Goal: Transaction & Acquisition: Purchase product/service

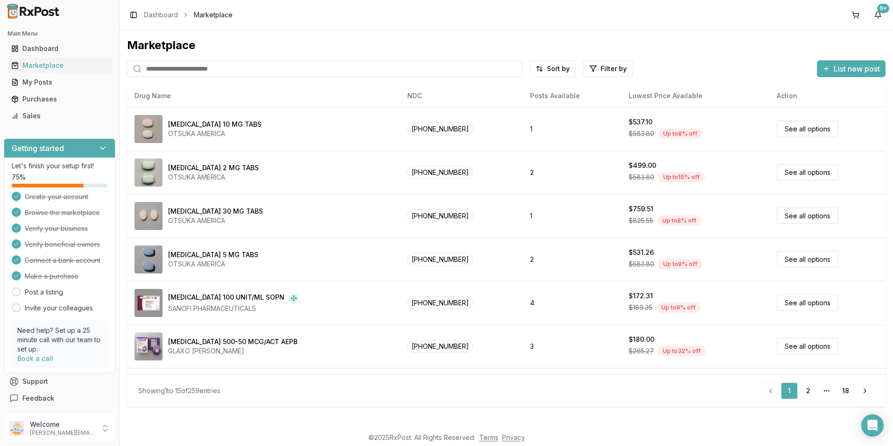
click at [201, 67] on input "search" at bounding box center [324, 68] width 395 height 17
type input "******"
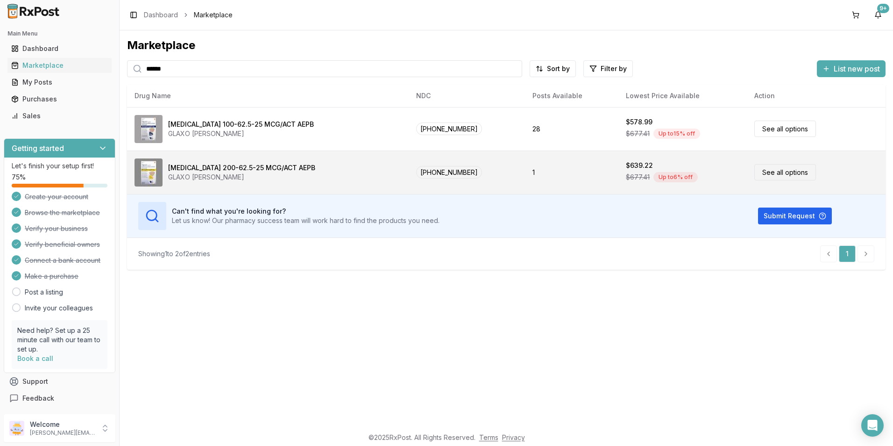
click at [218, 171] on div "[MEDICAL_DATA] 200-62.5-25 MCG/ACT AEPB" at bounding box center [241, 167] width 147 height 9
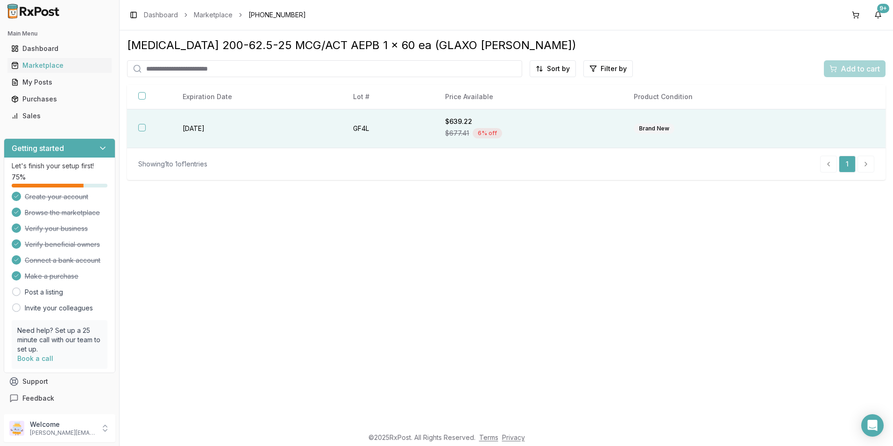
click at [146, 128] on th at bounding box center [149, 128] width 44 height 39
click at [857, 70] on span "Add to cart" at bounding box center [860, 68] width 39 height 11
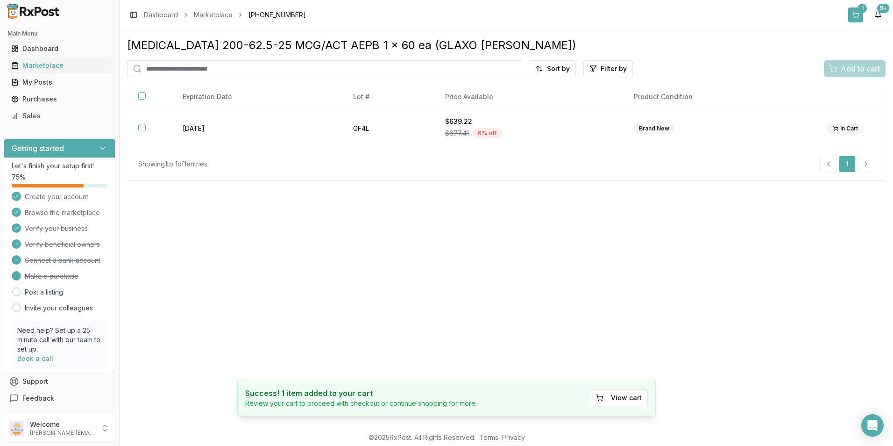
click at [861, 14] on button "1" at bounding box center [856, 14] width 15 height 15
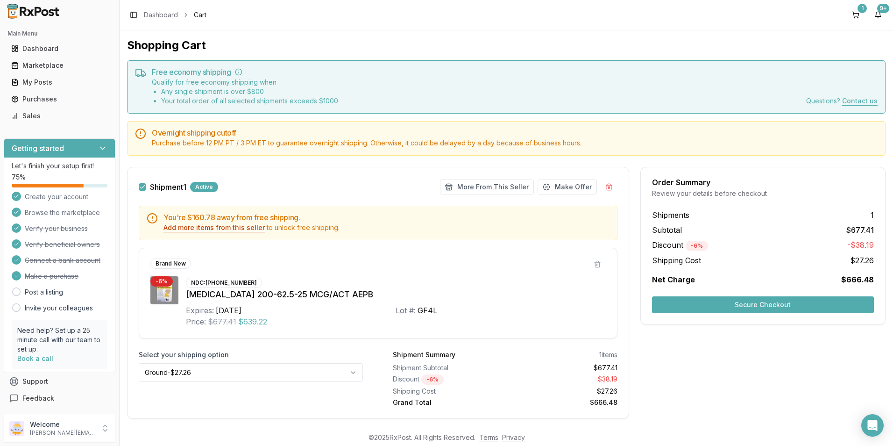
click at [212, 229] on button "Add more items from this seller" at bounding box center [214, 227] width 101 height 9
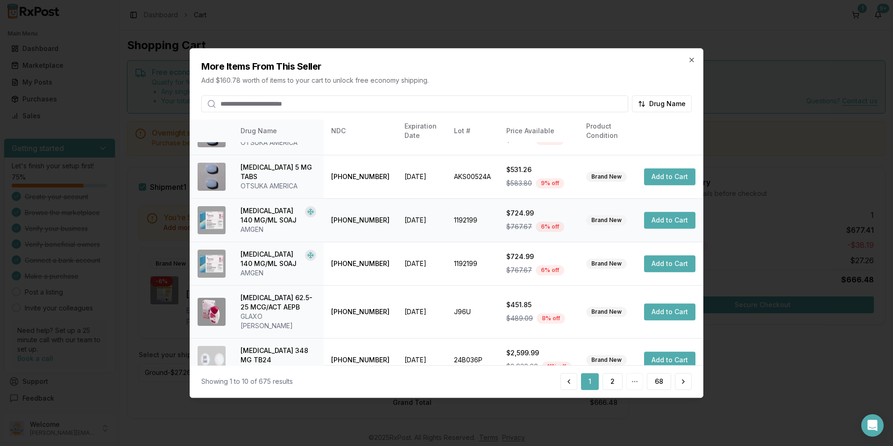
scroll to position [212, 0]
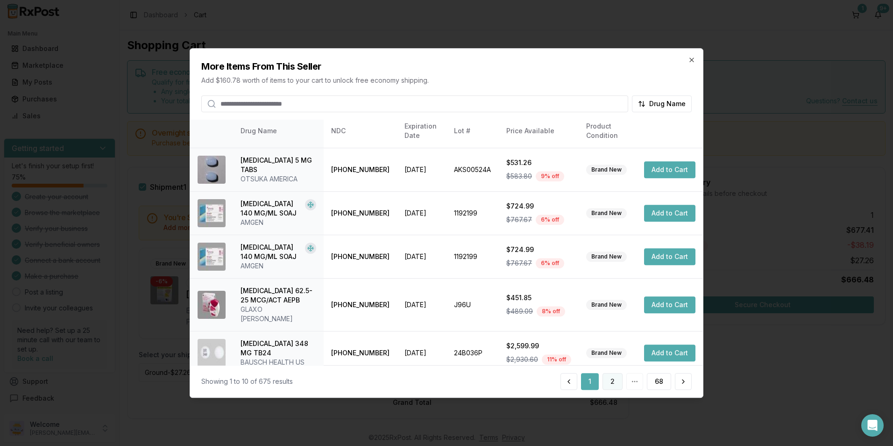
click at [610, 379] on button "2" at bounding box center [613, 381] width 20 height 17
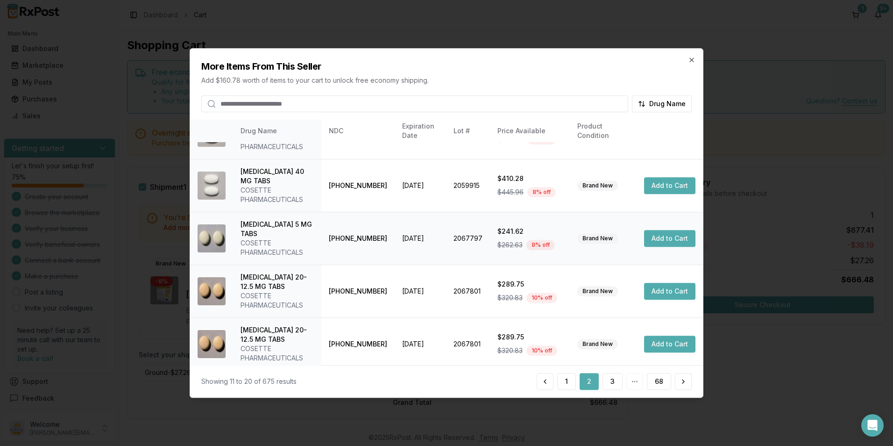
scroll to position [240, 0]
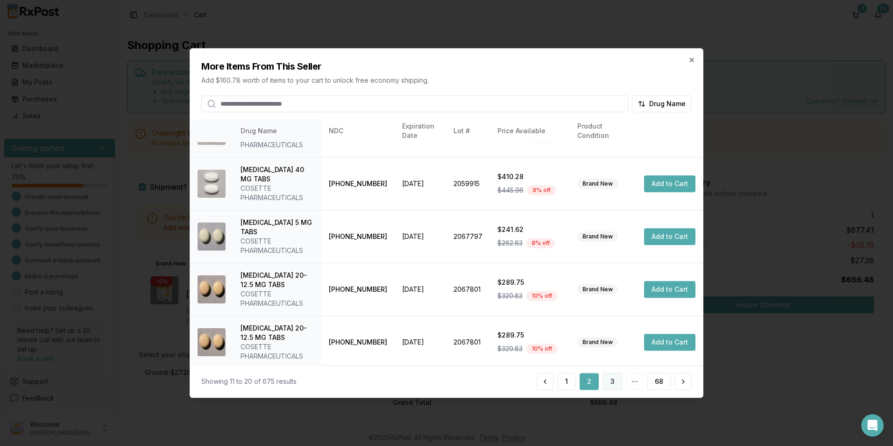
click at [616, 383] on button "3" at bounding box center [613, 381] width 20 height 17
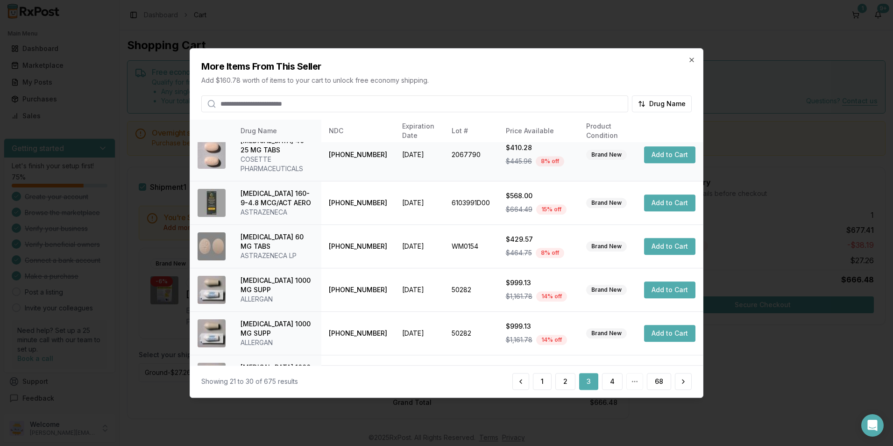
scroll to position [230, 0]
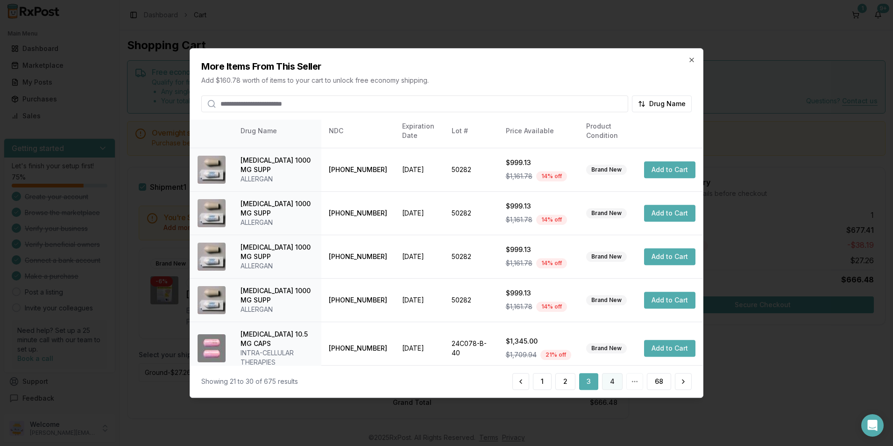
click at [611, 378] on button "4" at bounding box center [612, 381] width 21 height 17
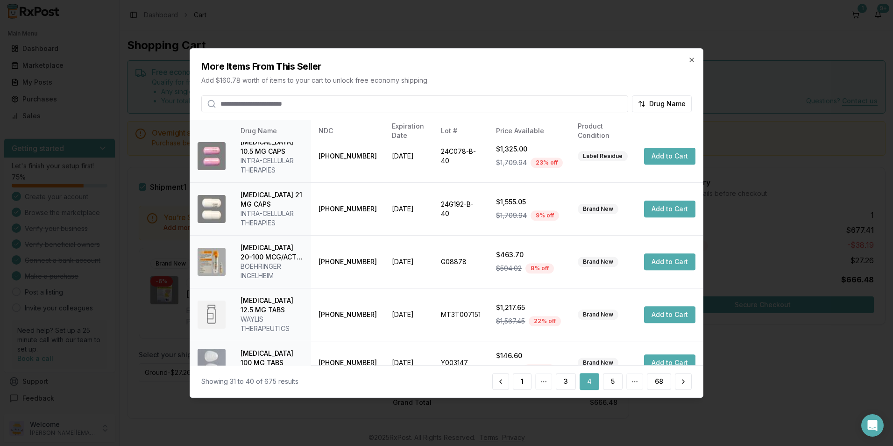
scroll to position [277, 0]
click at [608, 382] on button "5" at bounding box center [613, 381] width 20 height 17
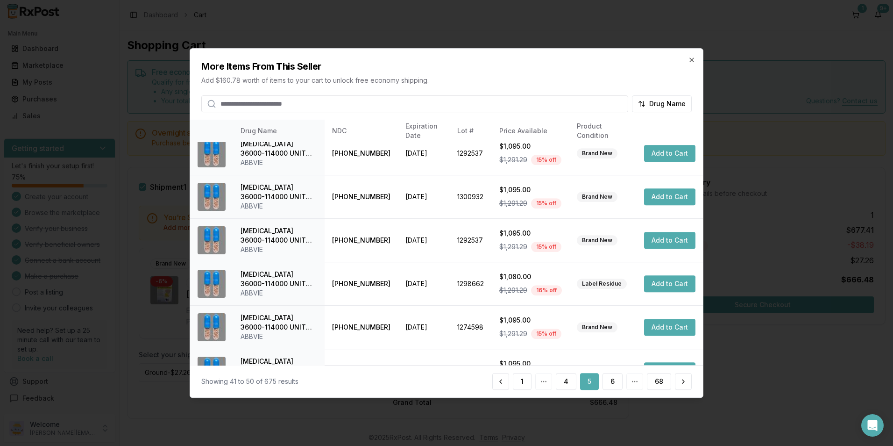
scroll to position [212, 0]
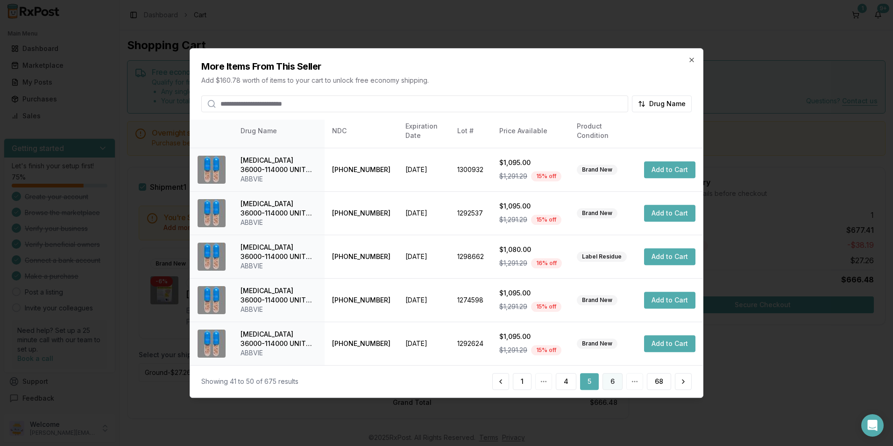
click at [614, 378] on button "6" at bounding box center [613, 381] width 20 height 17
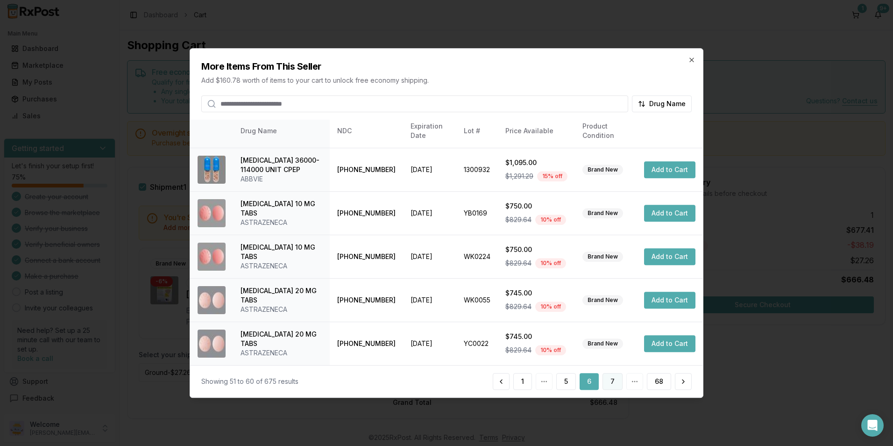
click at [610, 383] on button "7" at bounding box center [613, 381] width 20 height 17
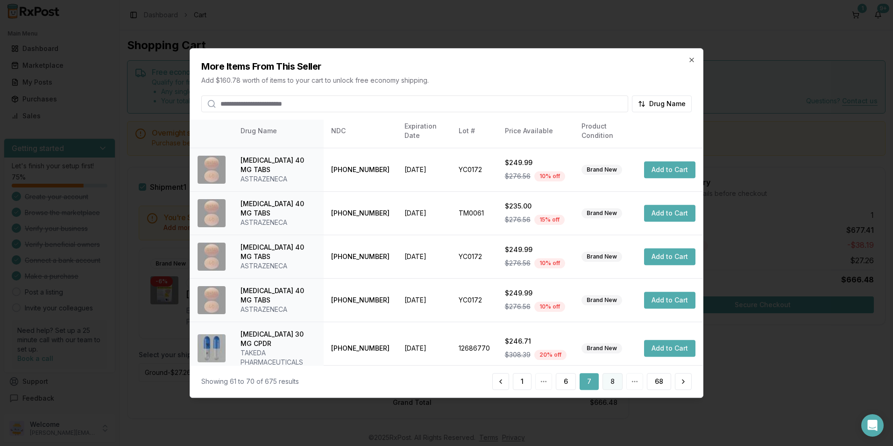
click at [615, 377] on button "8" at bounding box center [613, 381] width 20 height 17
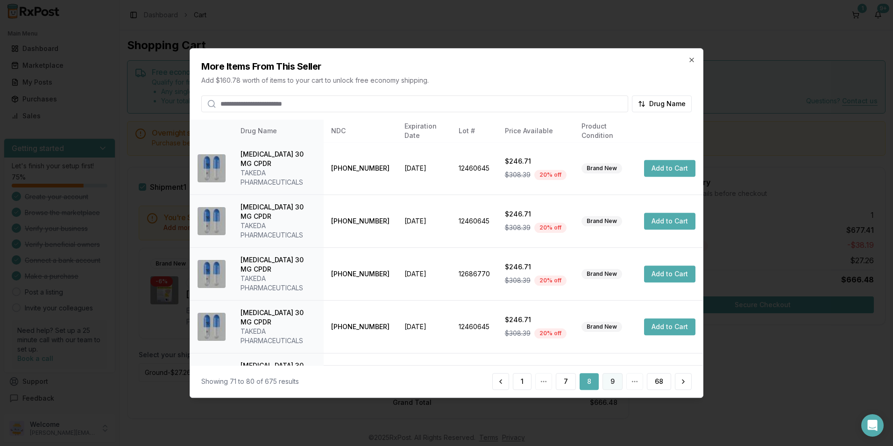
click at [612, 380] on button "9" at bounding box center [613, 381] width 20 height 17
click at [614, 384] on button "10" at bounding box center [611, 381] width 23 height 17
click at [610, 378] on button "11" at bounding box center [611, 381] width 21 height 17
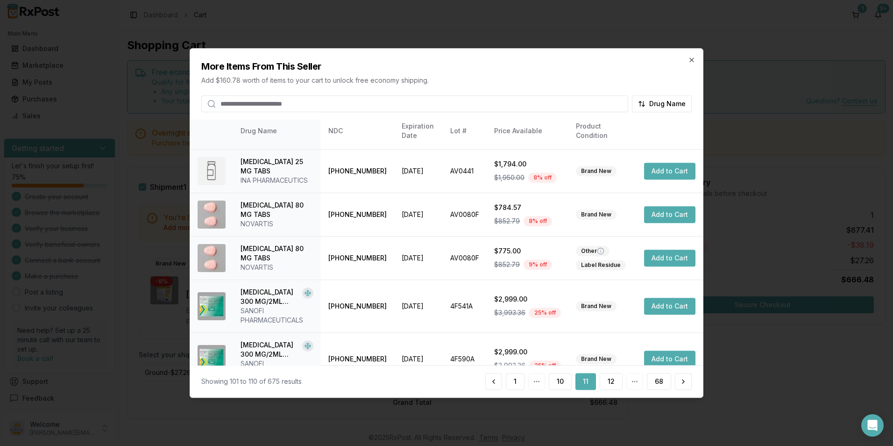
scroll to position [240, 0]
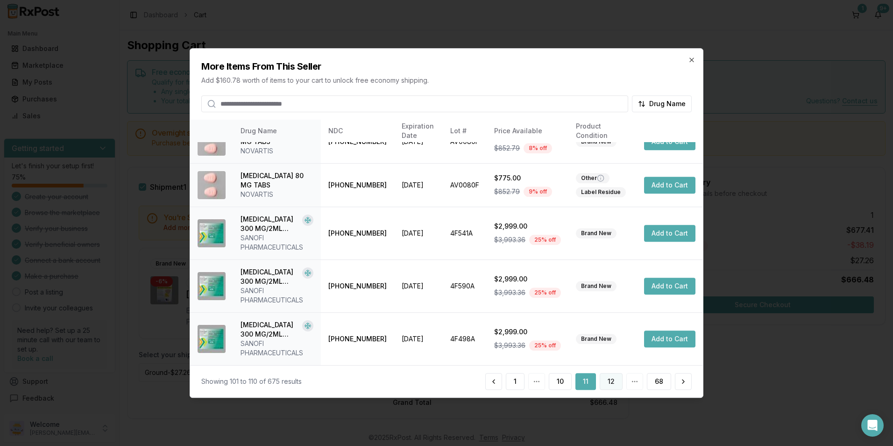
click at [606, 380] on button "12" at bounding box center [611, 381] width 23 height 17
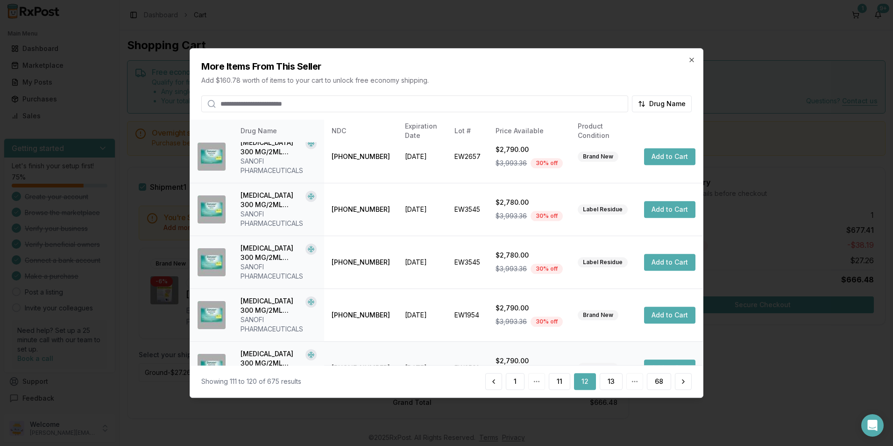
scroll to position [296, 0]
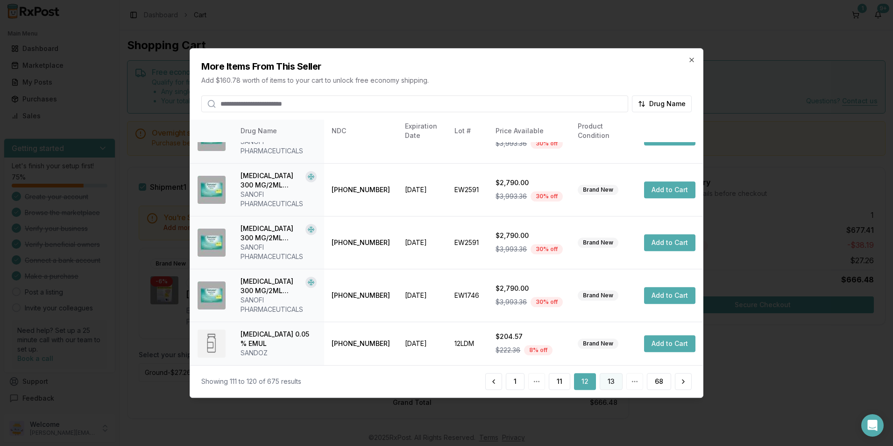
click at [618, 380] on button "13" at bounding box center [611, 381] width 23 height 17
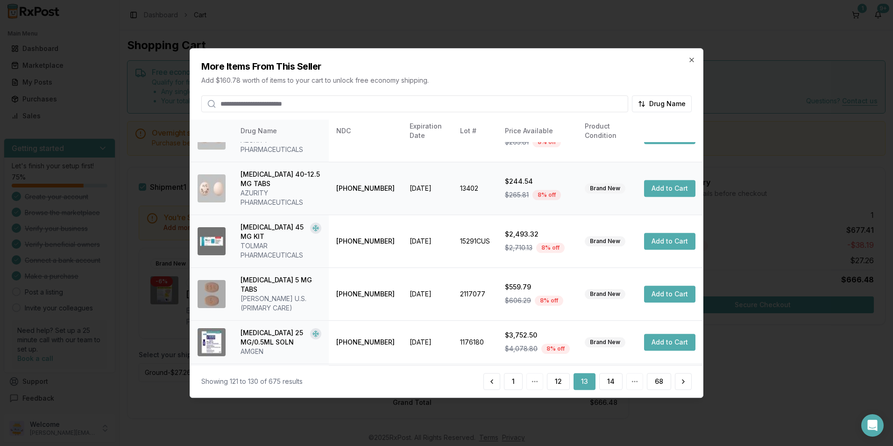
scroll to position [251, 0]
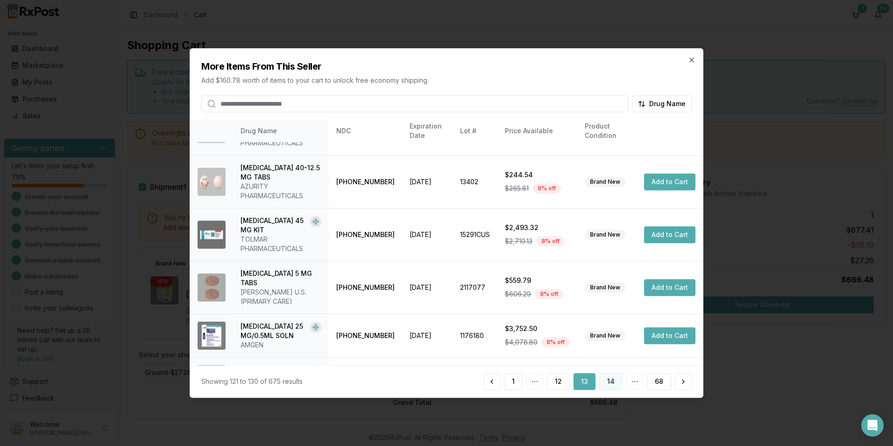
click at [606, 378] on button "14" at bounding box center [610, 381] width 23 height 17
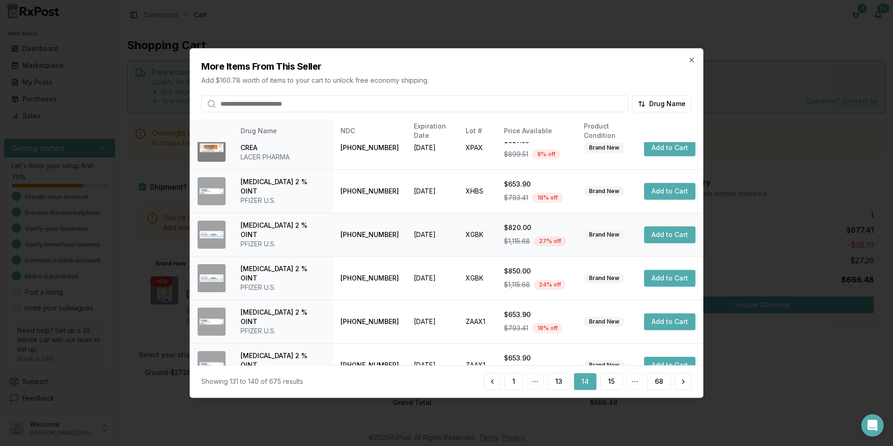
scroll to position [212, 0]
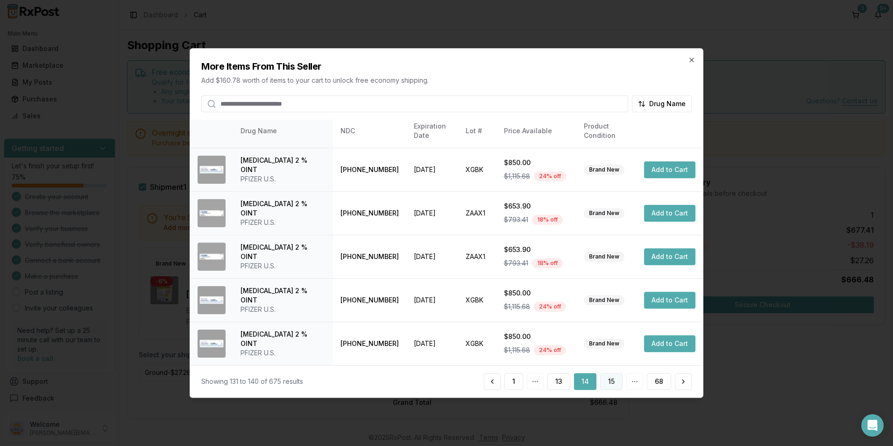
click at [606, 381] on button "15" at bounding box center [611, 381] width 22 height 17
click at [613, 379] on button "16" at bounding box center [611, 381] width 23 height 17
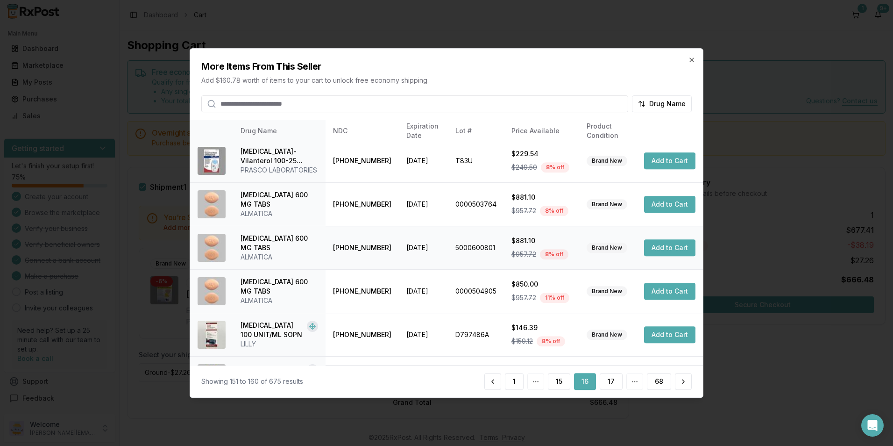
scroll to position [221, 0]
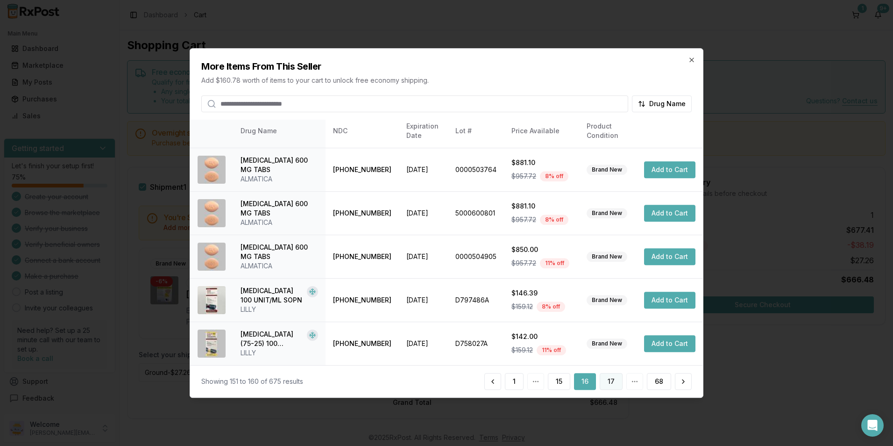
click at [609, 384] on button "17" at bounding box center [611, 381] width 23 height 17
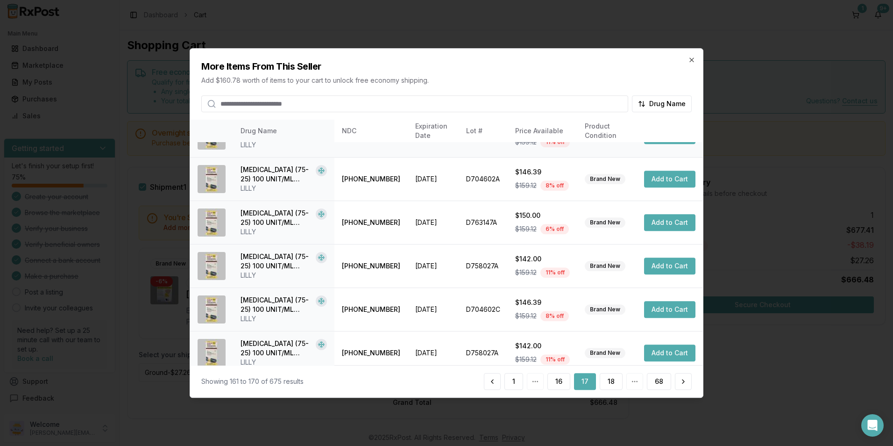
scroll to position [212, 0]
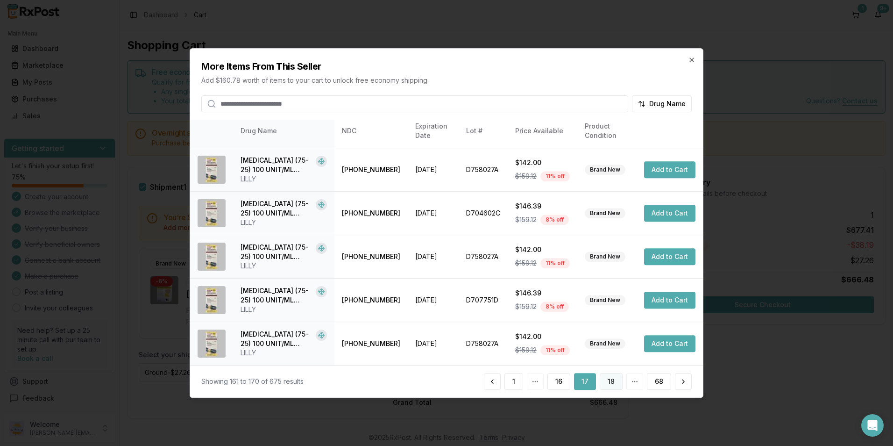
click at [611, 381] on button "18" at bounding box center [611, 381] width 23 height 17
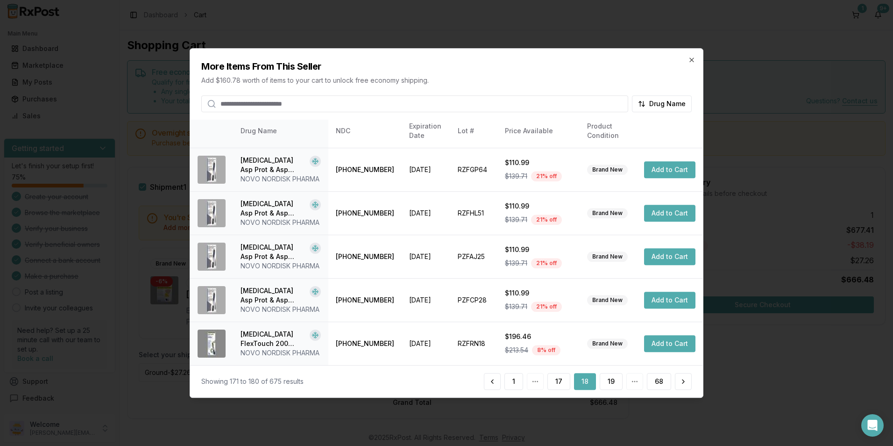
scroll to position [268, 0]
click at [617, 379] on button "19" at bounding box center [611, 381] width 23 height 17
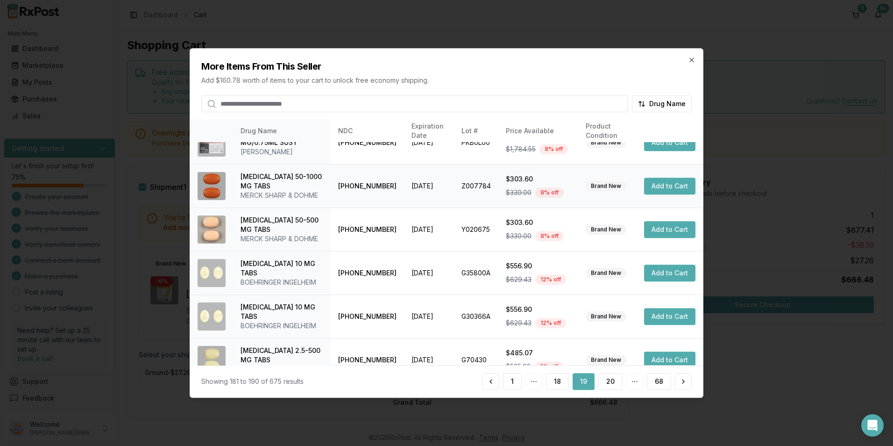
scroll to position [93, 0]
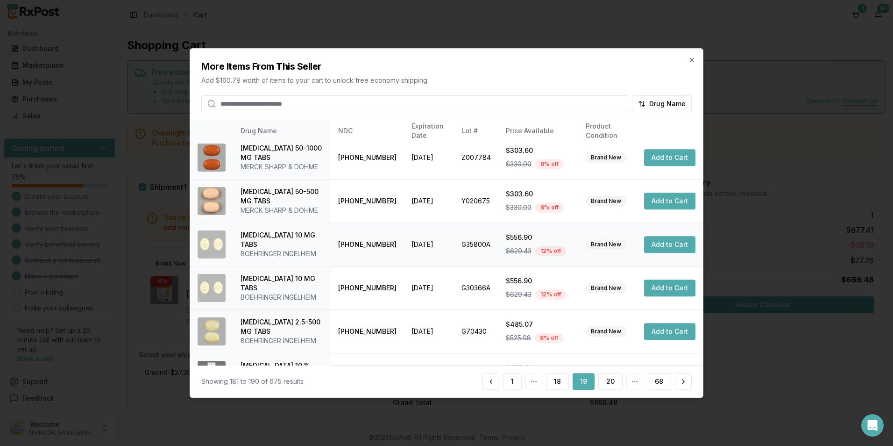
click at [659, 253] on button "Add to Cart" at bounding box center [669, 244] width 51 height 17
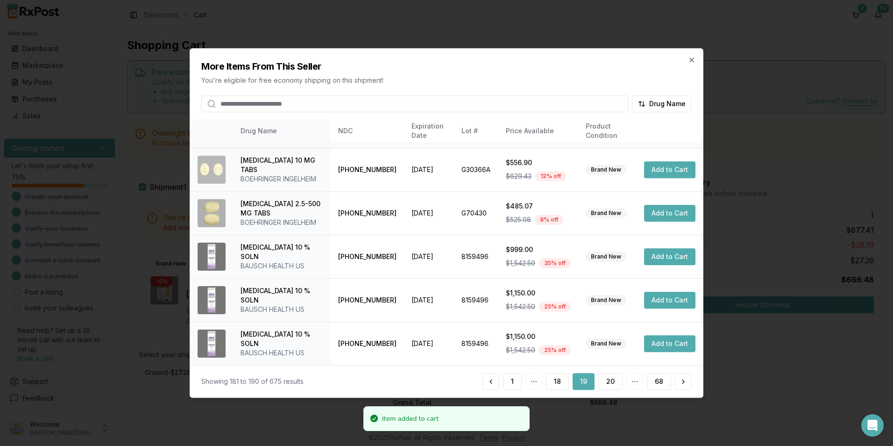
scroll to position [221, 0]
click at [615, 382] on button "20" at bounding box center [611, 381] width 24 height 17
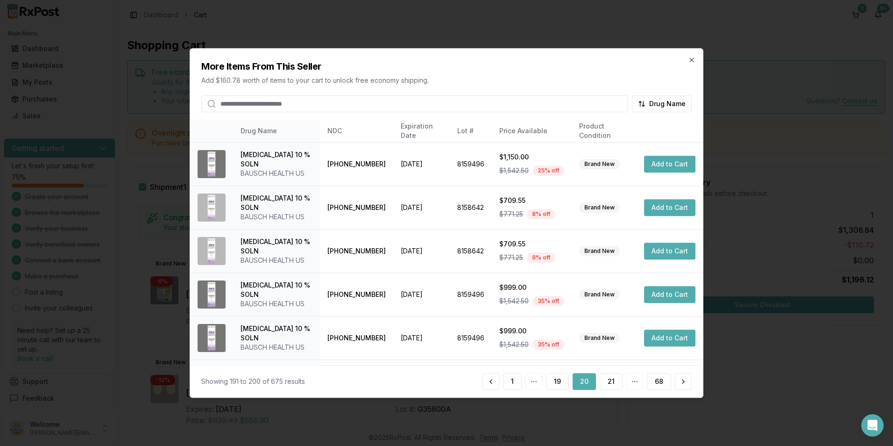
scroll to position [212, 0]
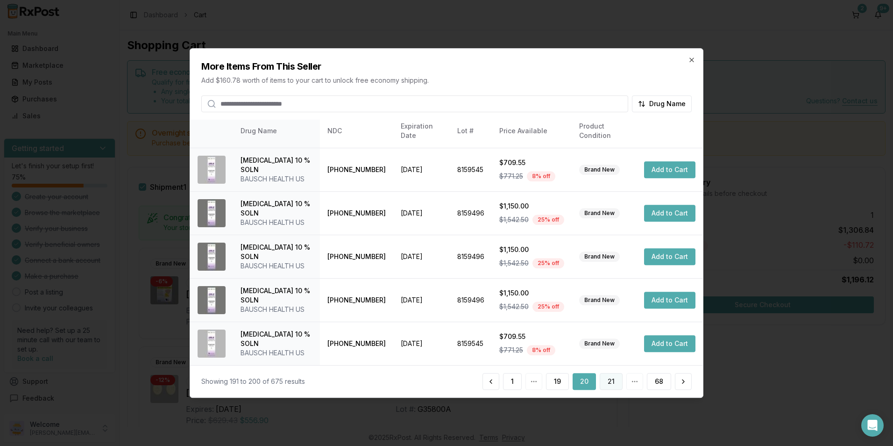
click at [613, 384] on button "21" at bounding box center [611, 381] width 23 height 17
click at [606, 379] on button "22" at bounding box center [611, 381] width 24 height 17
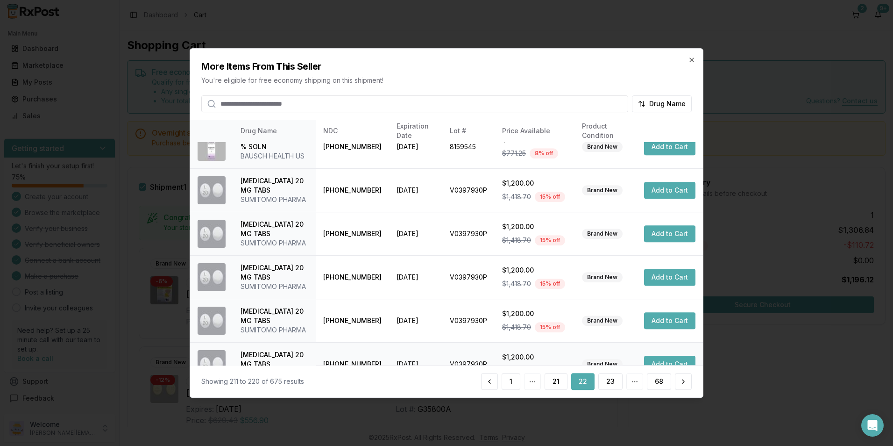
scroll to position [277, 0]
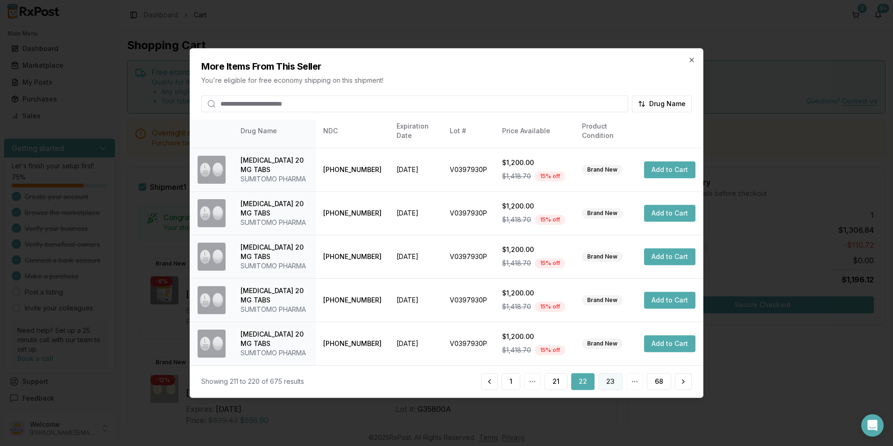
click at [608, 385] on button "23" at bounding box center [611, 381] width 24 height 17
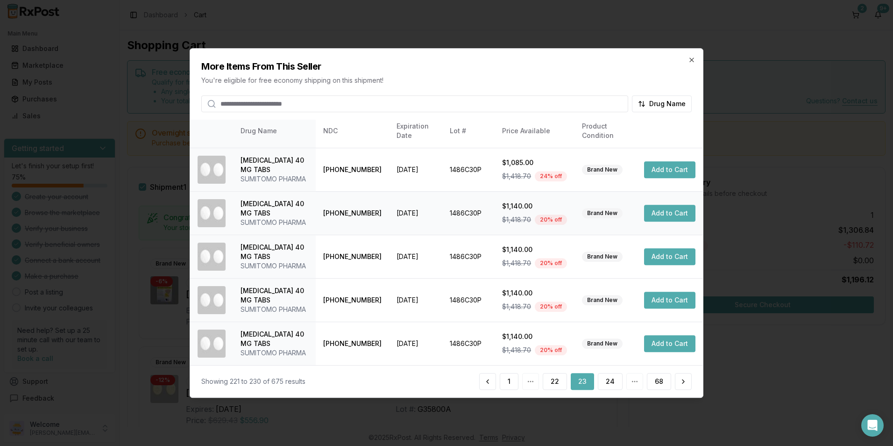
scroll to position [305, 0]
click at [613, 374] on button "24" at bounding box center [610, 381] width 25 height 17
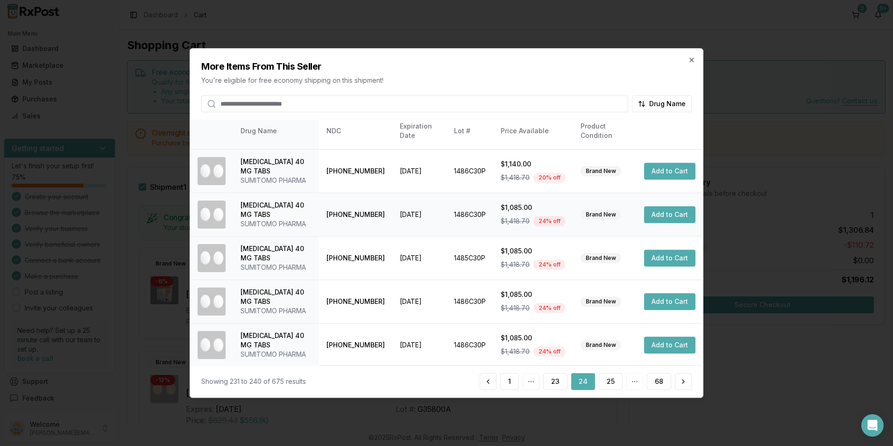
scroll to position [286, 0]
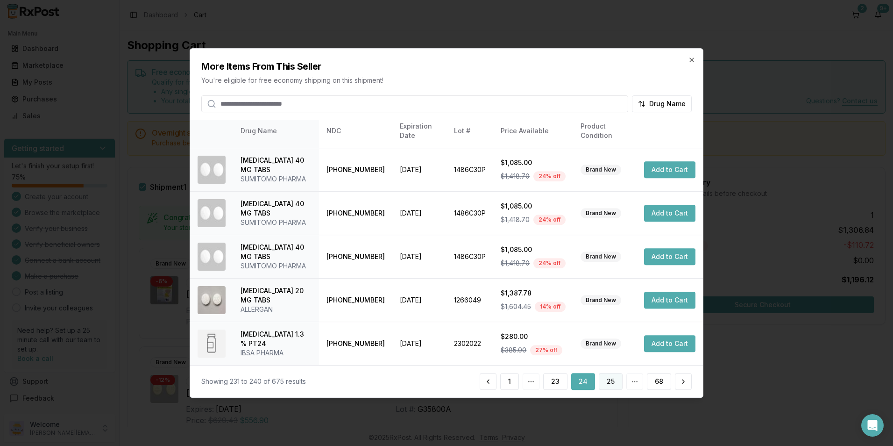
click at [604, 379] on button "25" at bounding box center [611, 381] width 24 height 17
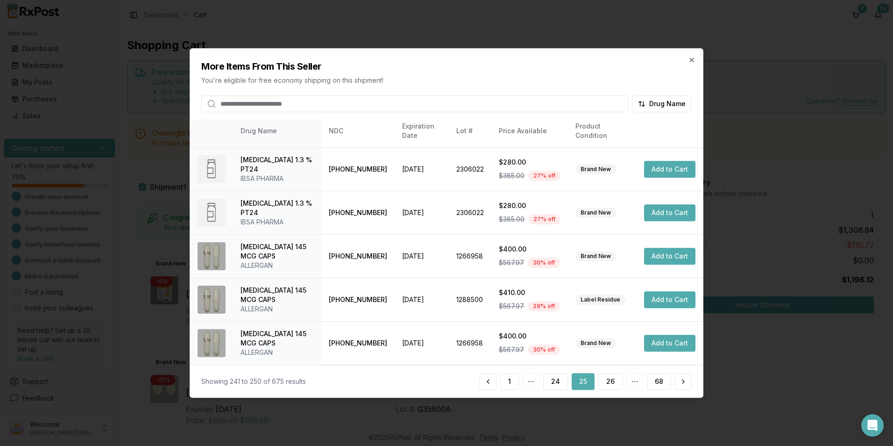
scroll to position [71, 0]
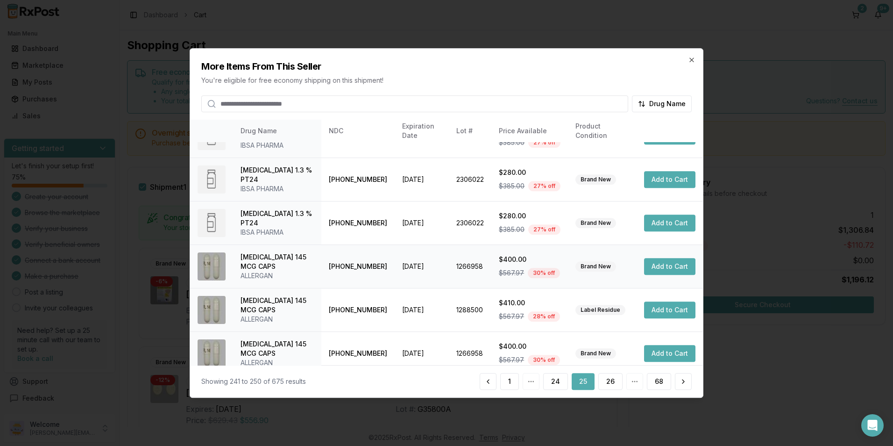
click at [655, 265] on button "Add to Cart" at bounding box center [669, 266] width 51 height 17
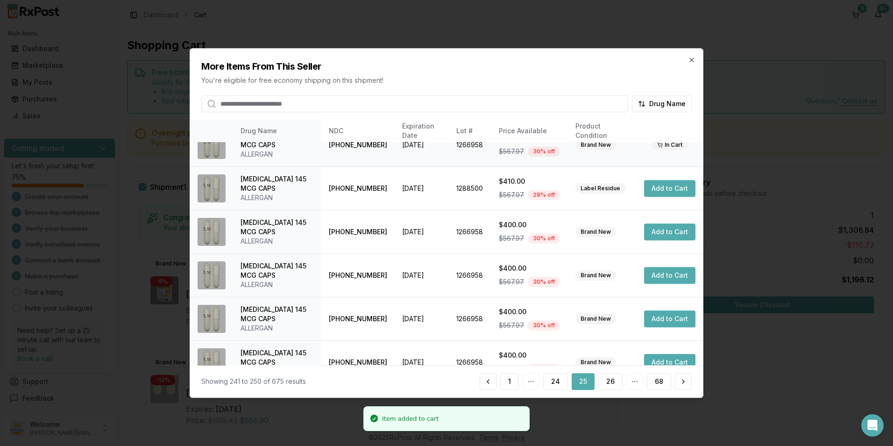
scroll to position [212, 0]
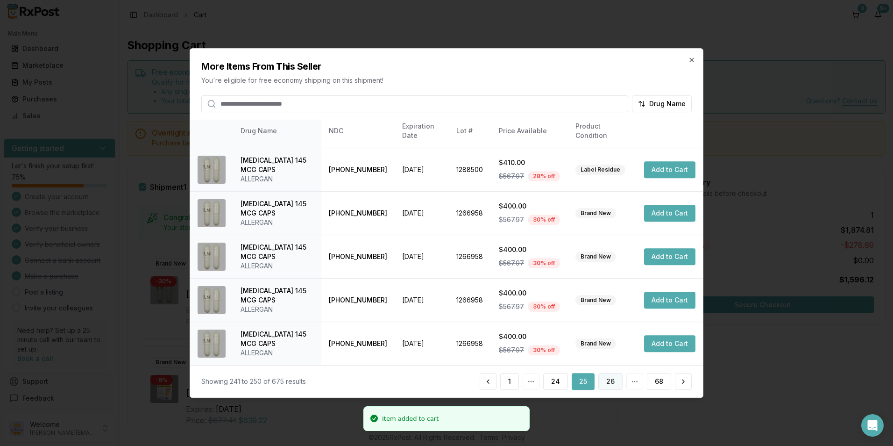
click at [614, 380] on button "26" at bounding box center [611, 381] width 24 height 17
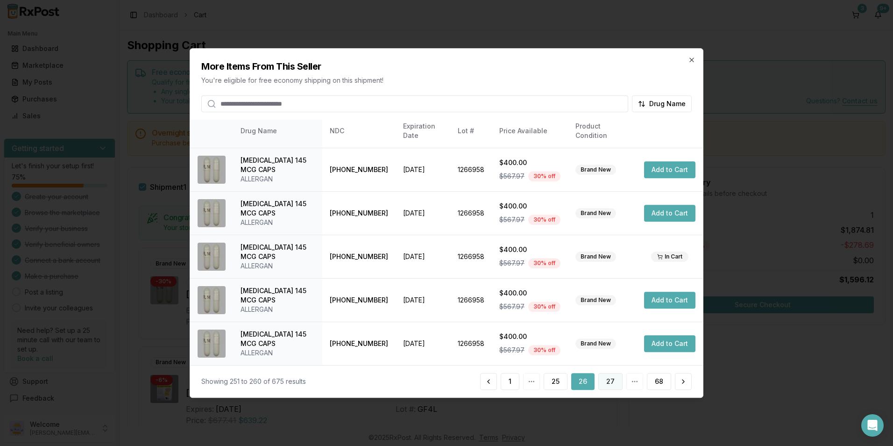
click at [611, 383] on button "27" at bounding box center [611, 381] width 24 height 17
click at [619, 383] on button "28" at bounding box center [611, 381] width 24 height 17
click at [606, 382] on button "29" at bounding box center [611, 381] width 24 height 17
click at [617, 382] on button "30" at bounding box center [611, 381] width 24 height 17
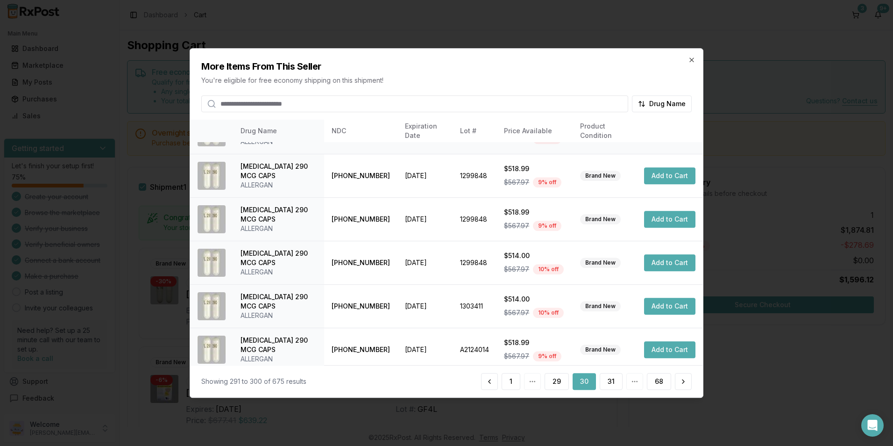
scroll to position [187, 0]
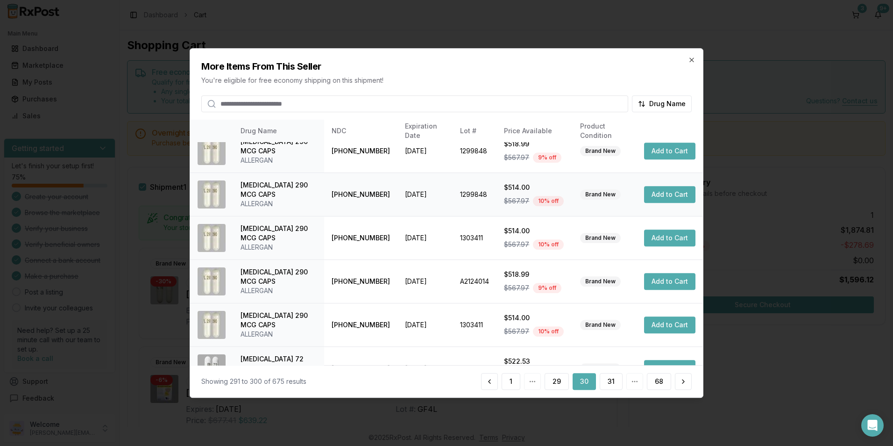
click at [656, 195] on button "Add to Cart" at bounding box center [669, 194] width 51 height 17
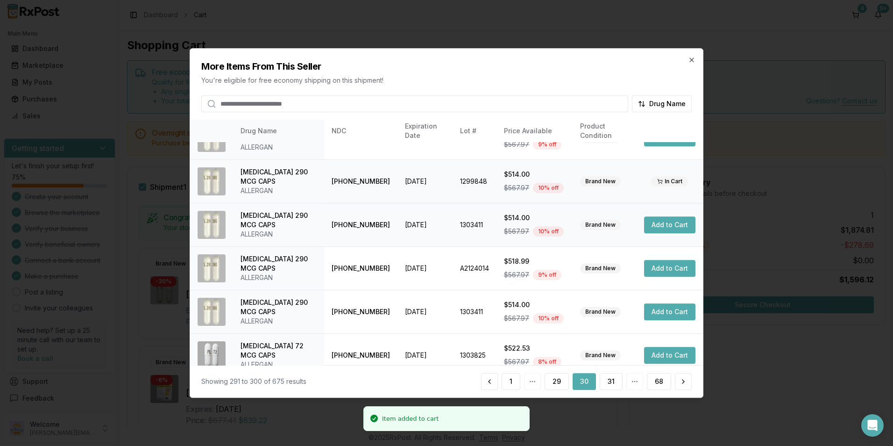
scroll to position [212, 0]
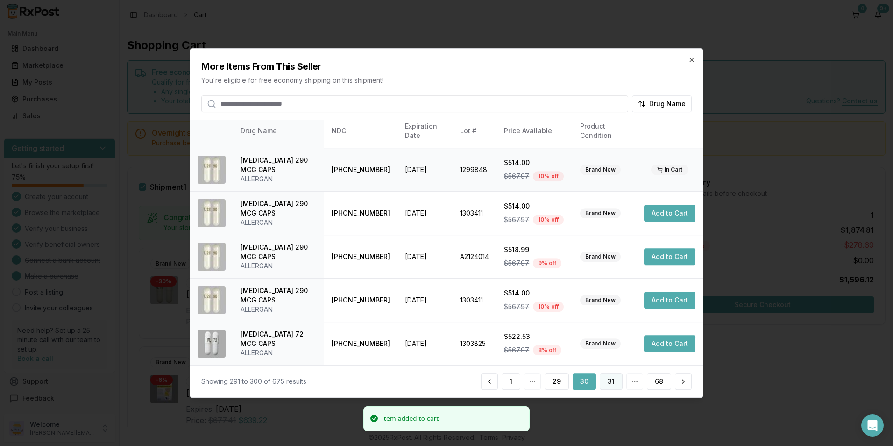
click at [609, 382] on button "31" at bounding box center [611, 381] width 23 height 17
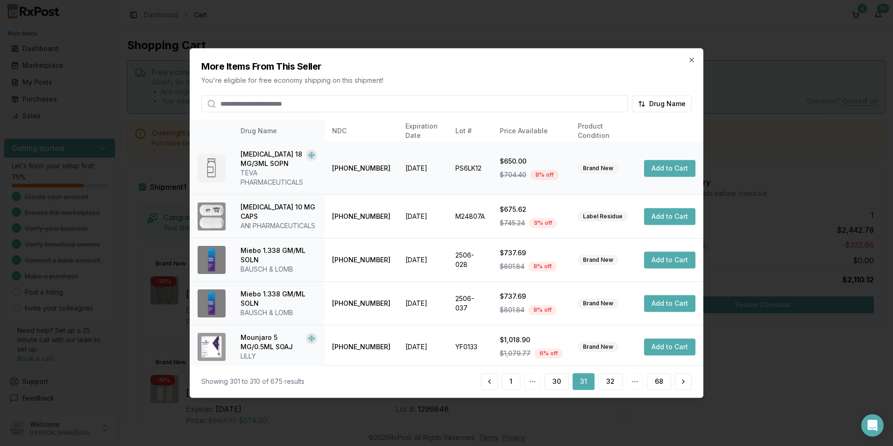
scroll to position [221, 0]
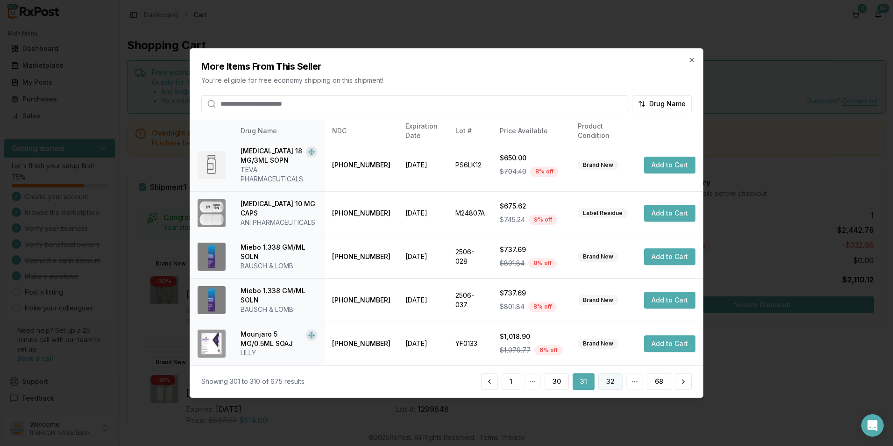
click at [606, 381] on button "32" at bounding box center [611, 381] width 24 height 17
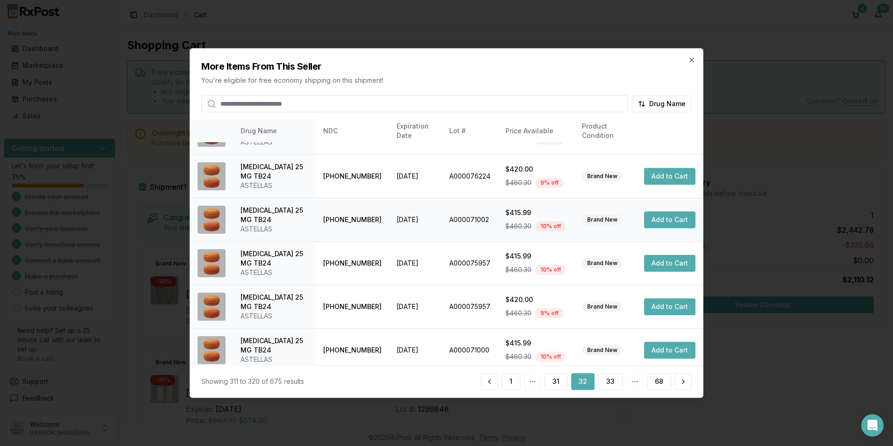
scroll to position [212, 0]
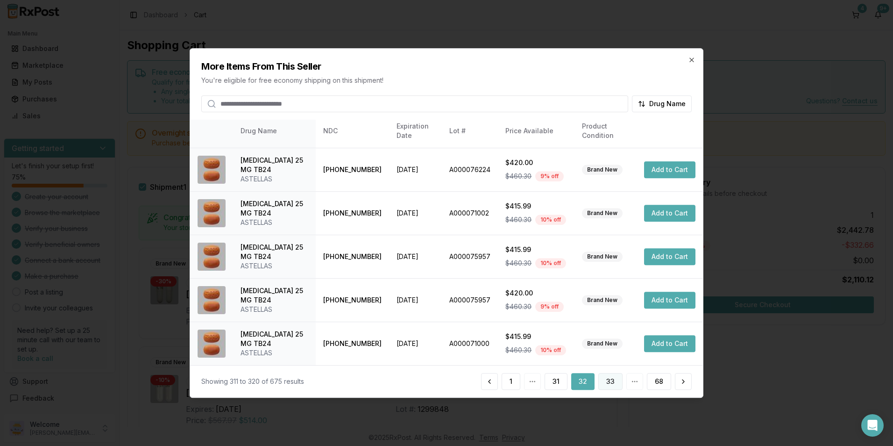
click at [606, 378] on button "33" at bounding box center [611, 381] width 24 height 17
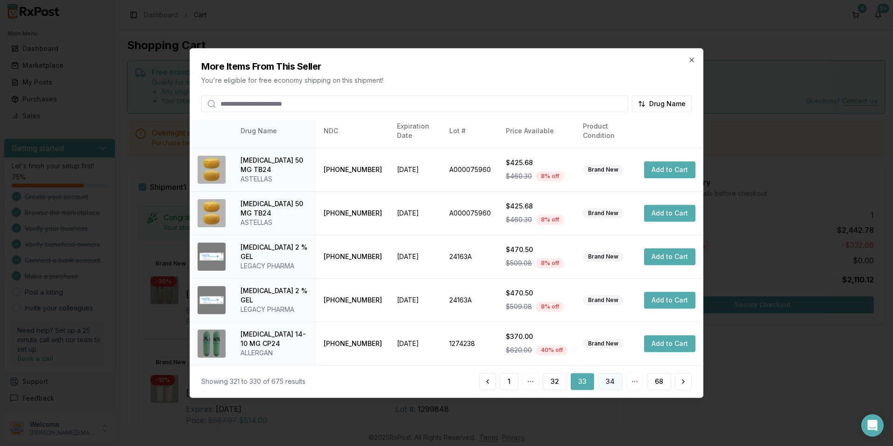
click at [618, 383] on button "34" at bounding box center [610, 381] width 25 height 17
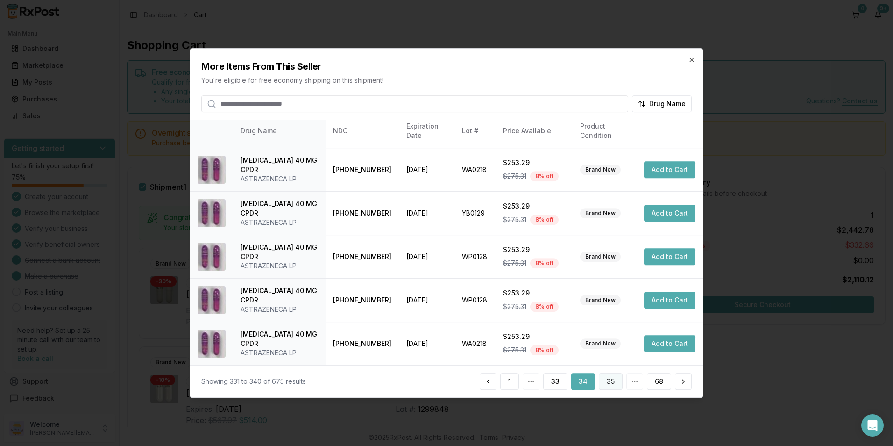
click at [606, 383] on button "35" at bounding box center [611, 381] width 24 height 17
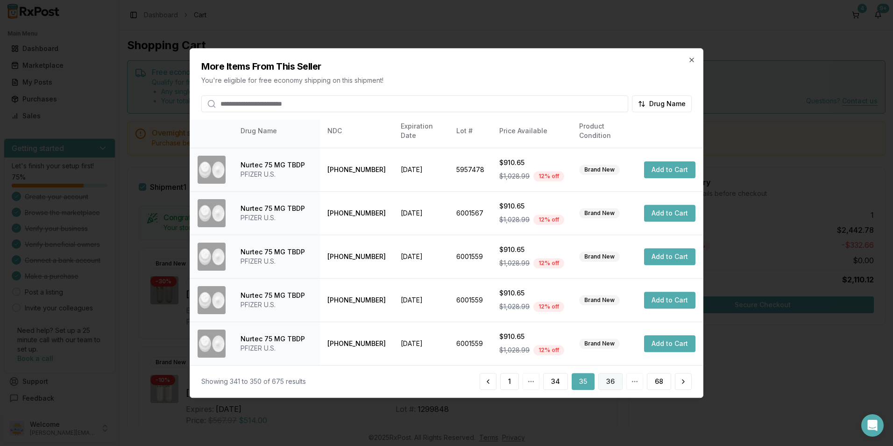
click at [607, 380] on button "36" at bounding box center [611, 381] width 24 height 17
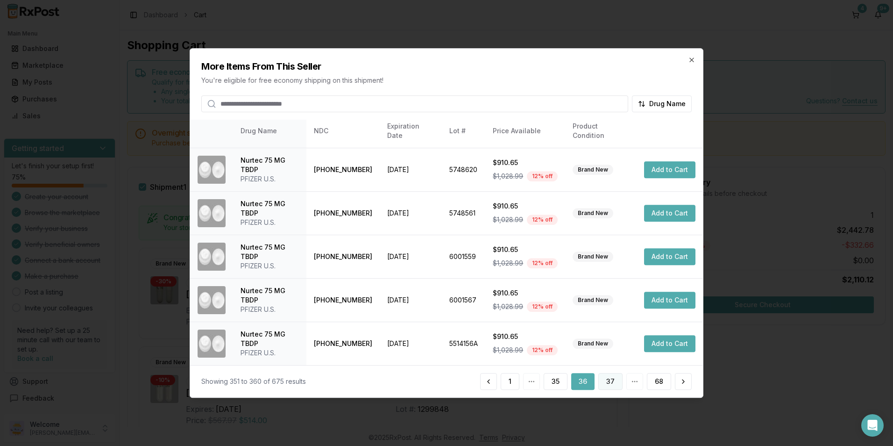
click at [617, 379] on button "37" at bounding box center [611, 381] width 24 height 17
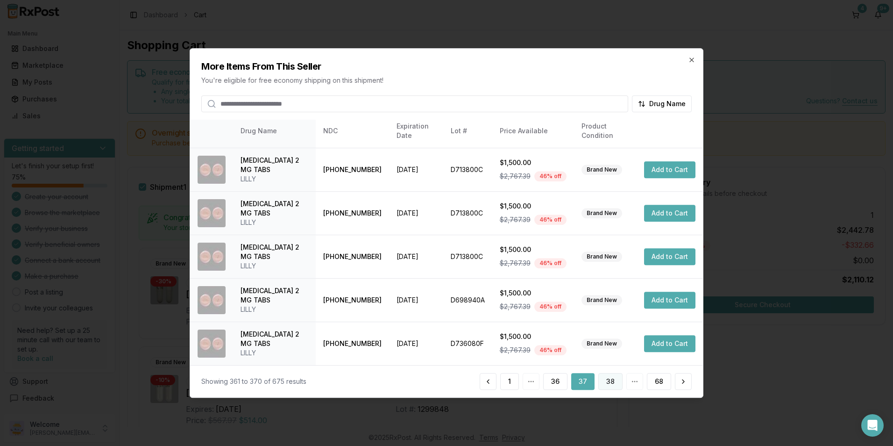
click at [609, 384] on button "38" at bounding box center [611, 381] width 24 height 17
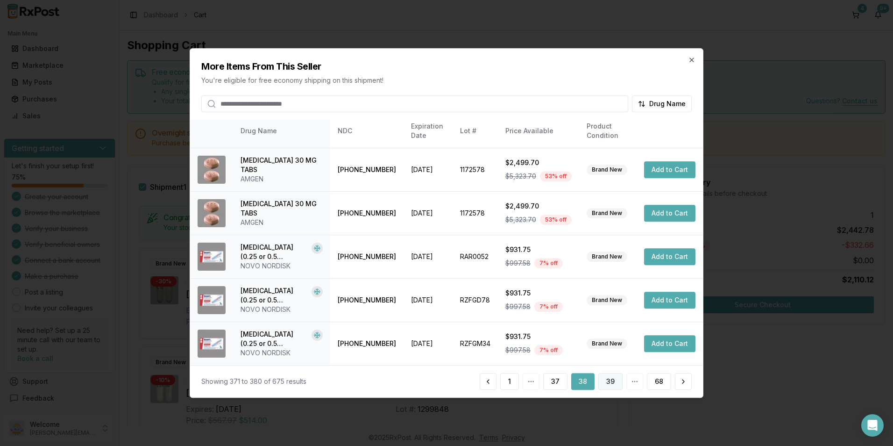
click at [605, 383] on button "39" at bounding box center [611, 381] width 24 height 17
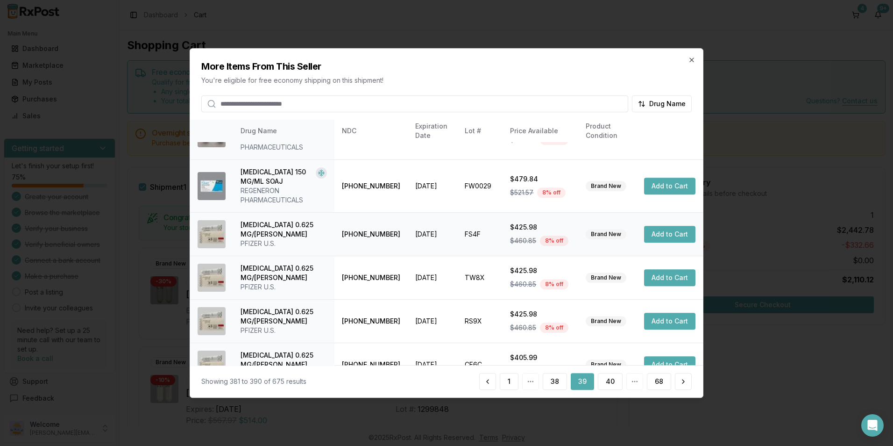
scroll to position [221, 0]
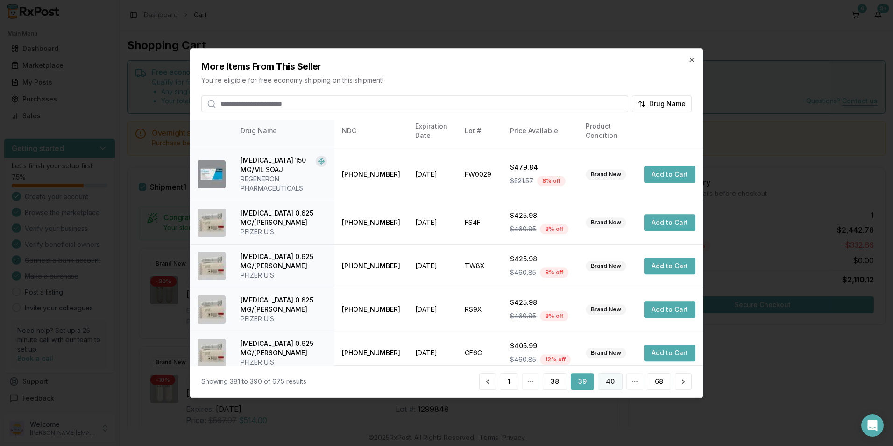
click at [610, 382] on button "40" at bounding box center [610, 381] width 25 height 17
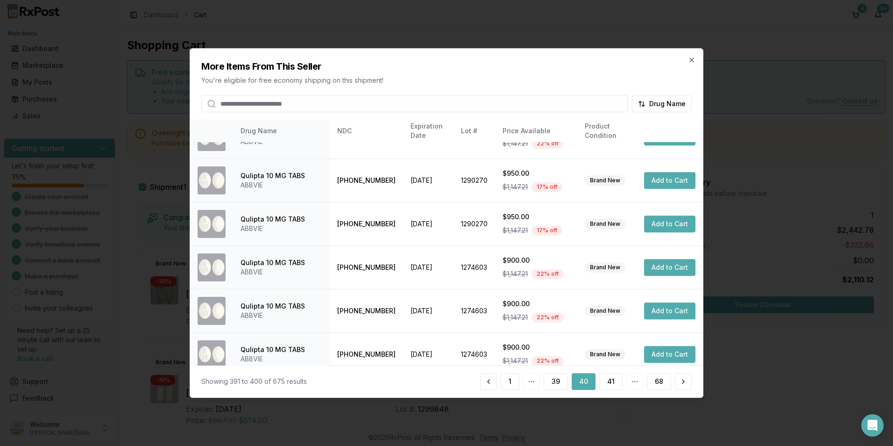
scroll to position [212, 0]
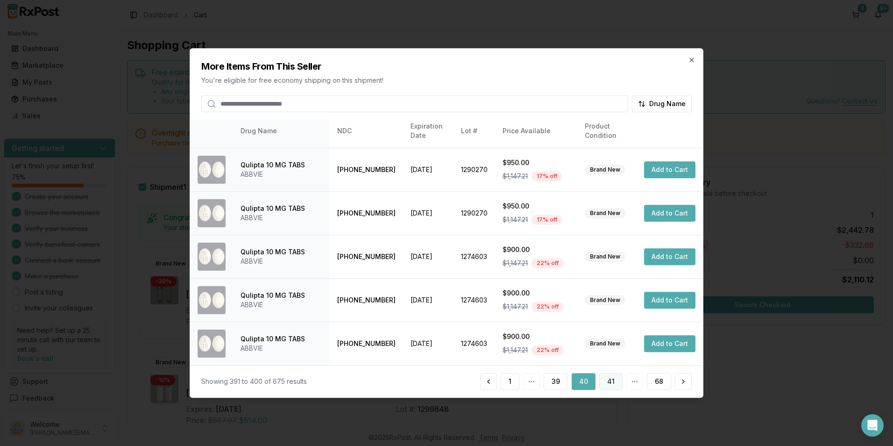
click at [611, 374] on button "41" at bounding box center [610, 381] width 23 height 17
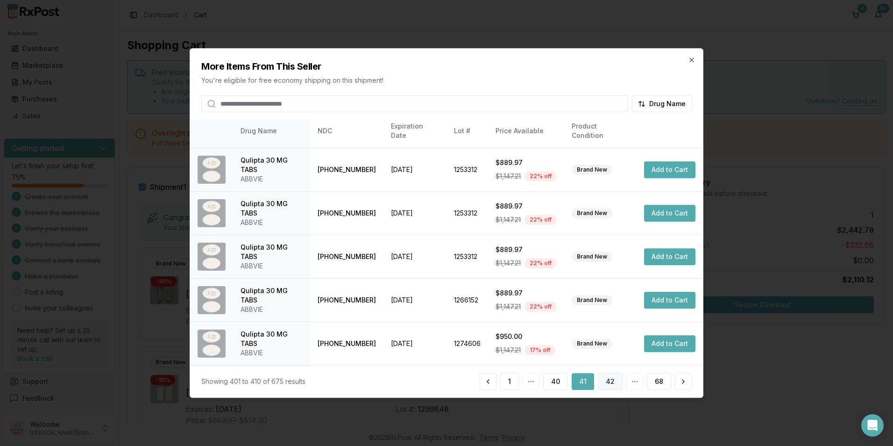
click at [608, 379] on button "42" at bounding box center [610, 381] width 25 height 17
click at [612, 381] on button "43" at bounding box center [610, 381] width 25 height 17
click at [613, 383] on button "44" at bounding box center [610, 381] width 25 height 17
click at [606, 378] on button "45" at bounding box center [611, 381] width 24 height 17
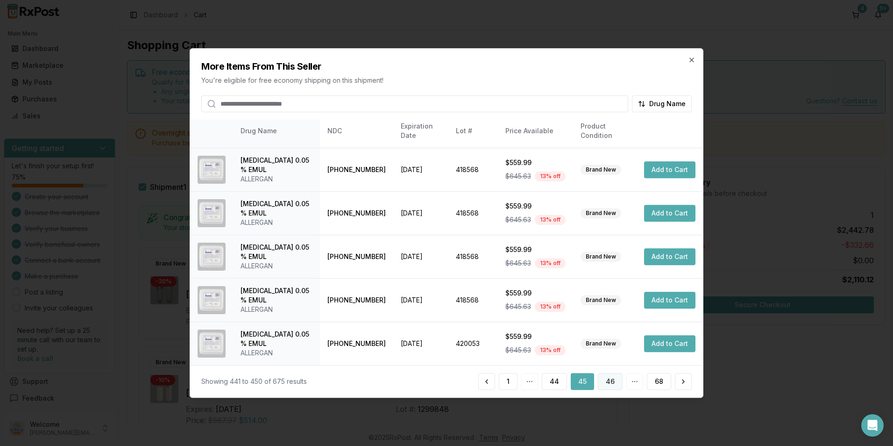
click at [607, 383] on button "46" at bounding box center [610, 381] width 25 height 17
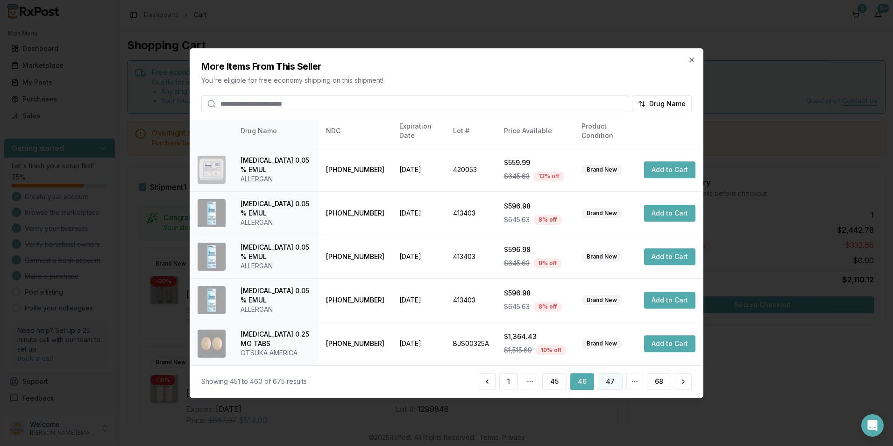
click at [612, 378] on button "47" at bounding box center [610, 381] width 25 height 17
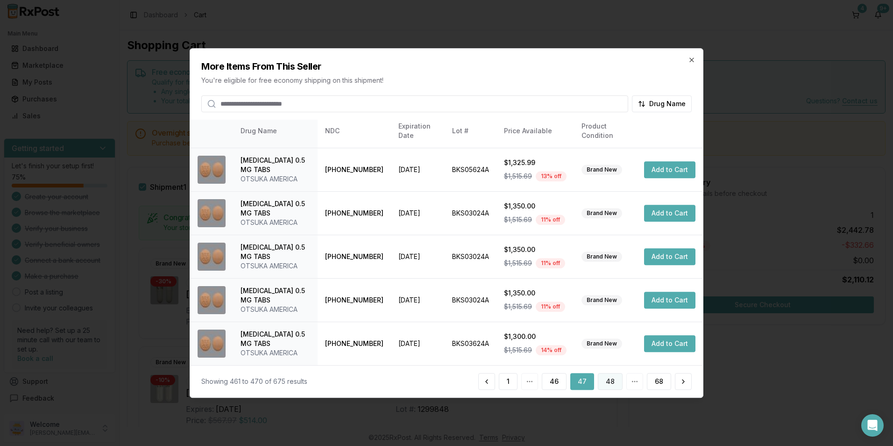
click at [617, 381] on button "48" at bounding box center [610, 381] width 25 height 17
click at [610, 379] on button "49" at bounding box center [610, 381] width 25 height 17
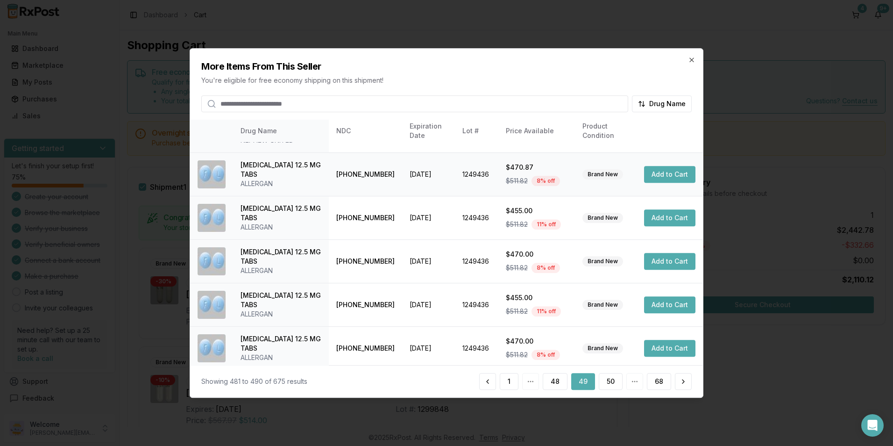
scroll to position [221, 0]
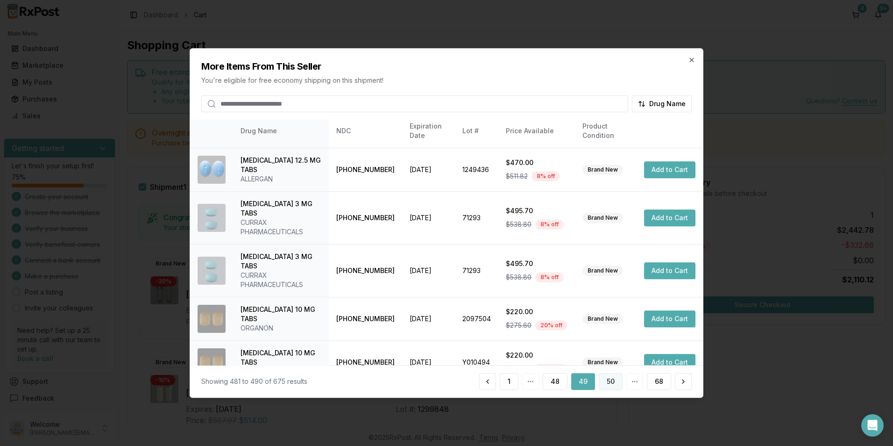
click at [613, 381] on button "50" at bounding box center [611, 381] width 24 height 17
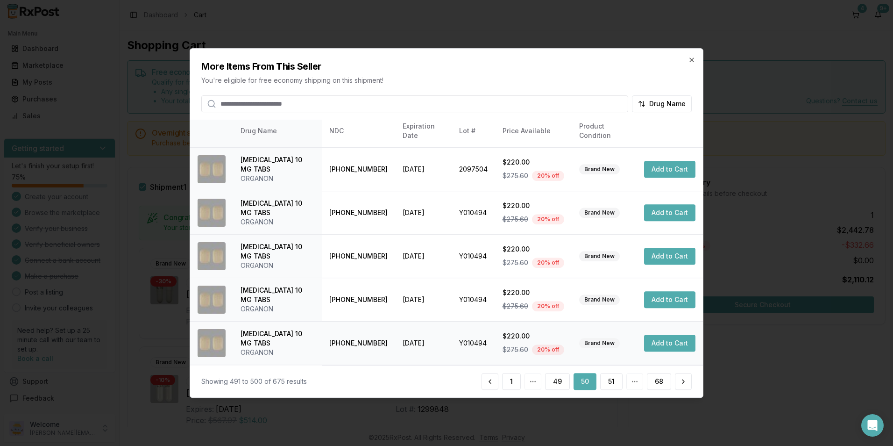
scroll to position [212, 0]
click at [608, 381] on button "51" at bounding box center [611, 381] width 22 height 17
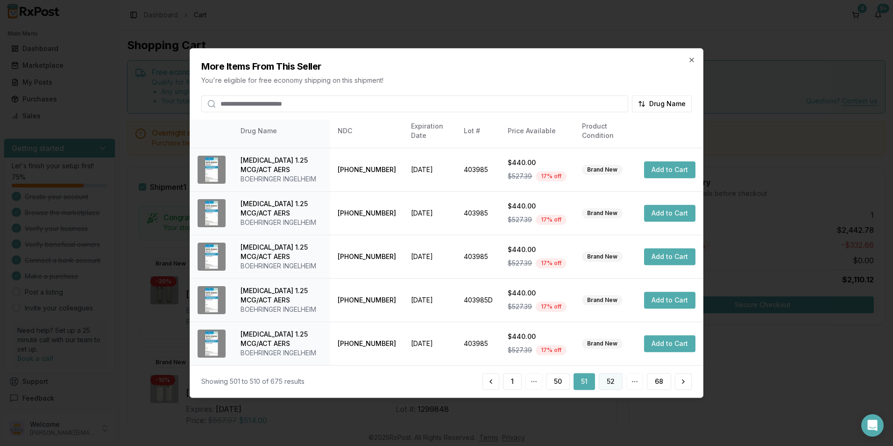
click at [605, 381] on button "52" at bounding box center [611, 381] width 24 height 17
click at [614, 380] on button "53" at bounding box center [611, 381] width 24 height 17
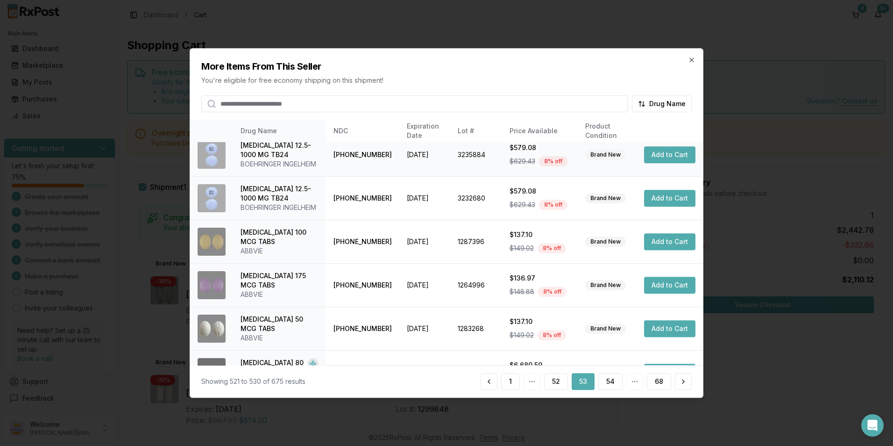
scroll to position [240, 0]
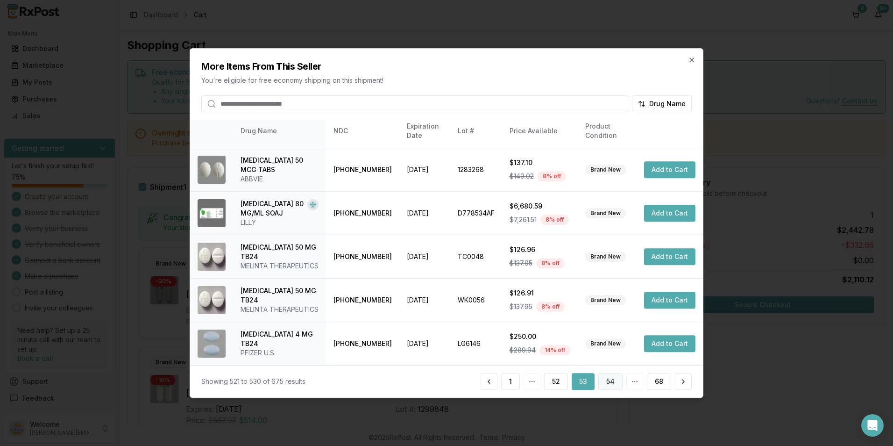
click at [608, 378] on button "54" at bounding box center [611, 381] width 24 height 17
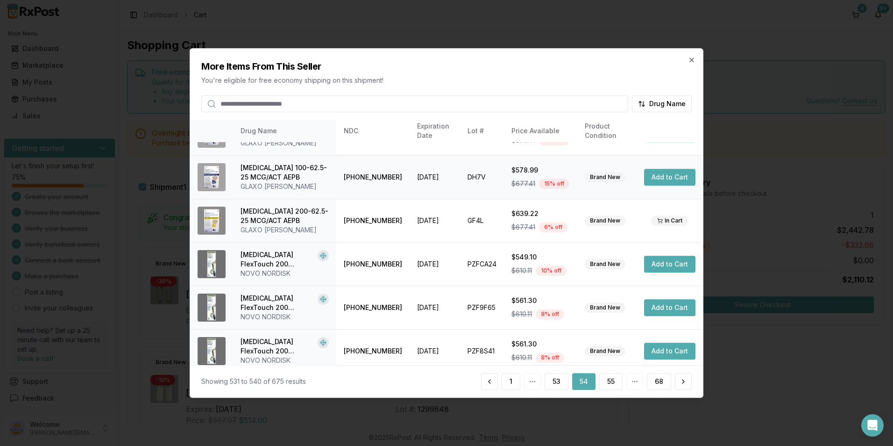
scroll to position [212, 0]
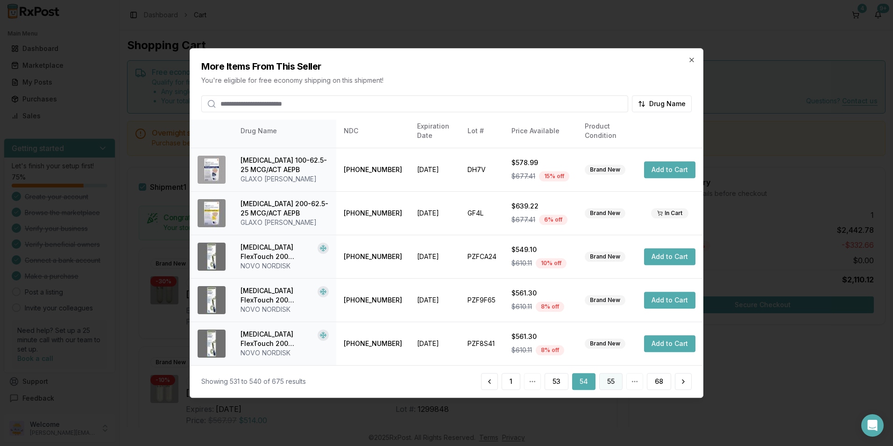
click at [606, 379] on button "55" at bounding box center [610, 381] width 23 height 17
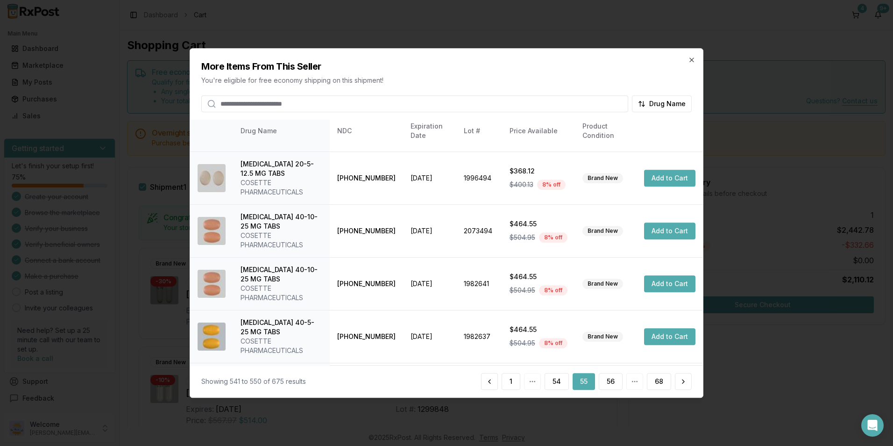
scroll to position [268, 0]
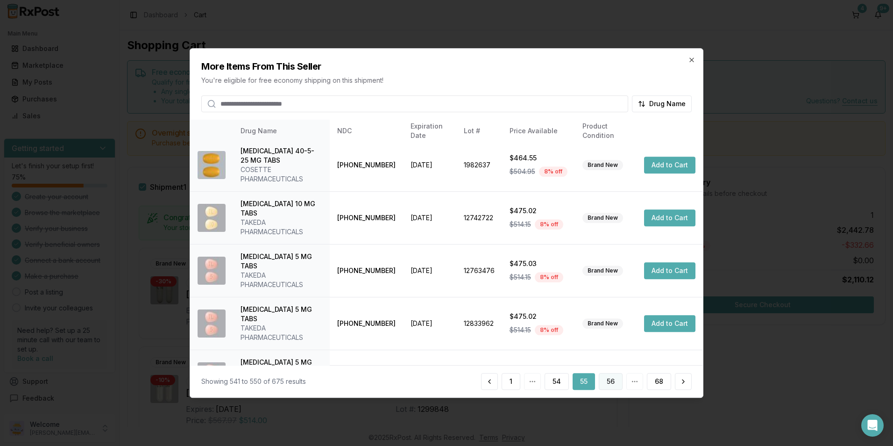
click at [605, 381] on button "56" at bounding box center [611, 381] width 24 height 17
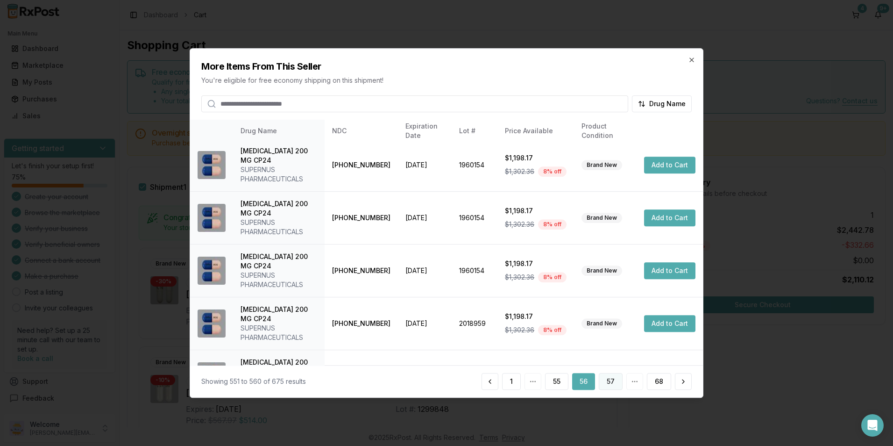
click at [617, 385] on button "57" at bounding box center [611, 381] width 24 height 17
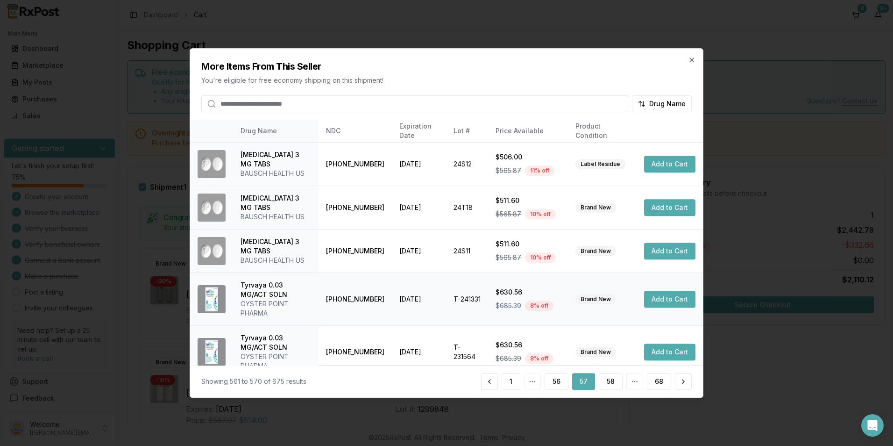
scroll to position [230, 0]
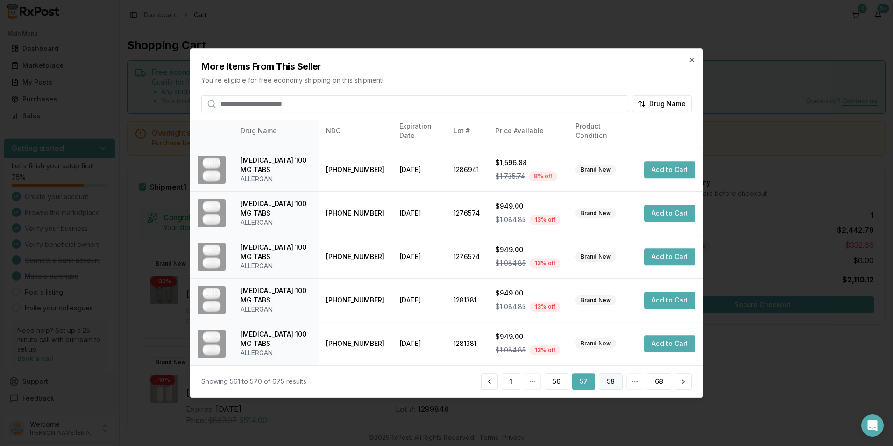
click at [610, 386] on button "58" at bounding box center [611, 381] width 24 height 17
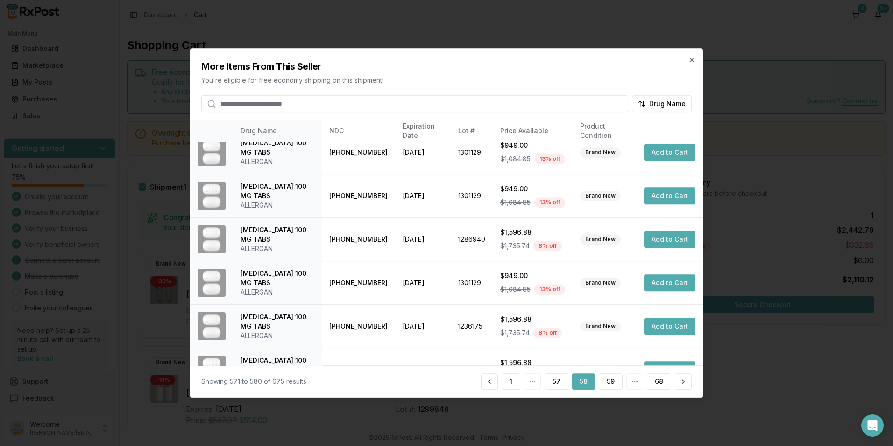
scroll to position [212, 0]
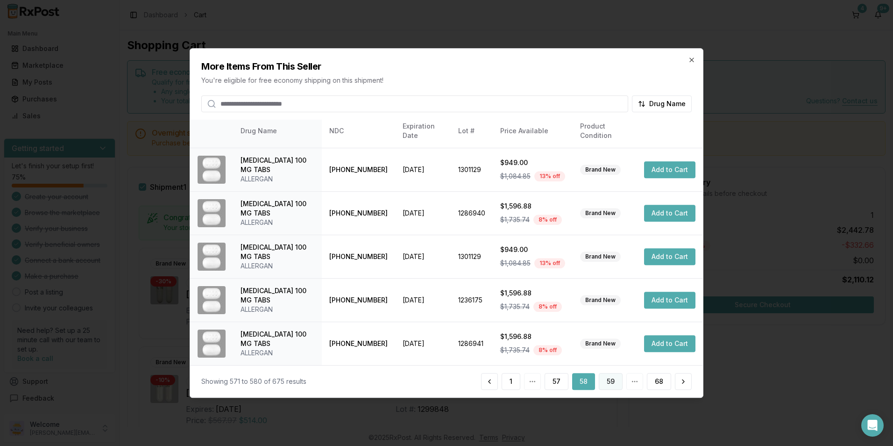
click at [605, 382] on button "59" at bounding box center [611, 381] width 24 height 17
click at [608, 383] on button "60" at bounding box center [611, 381] width 24 height 17
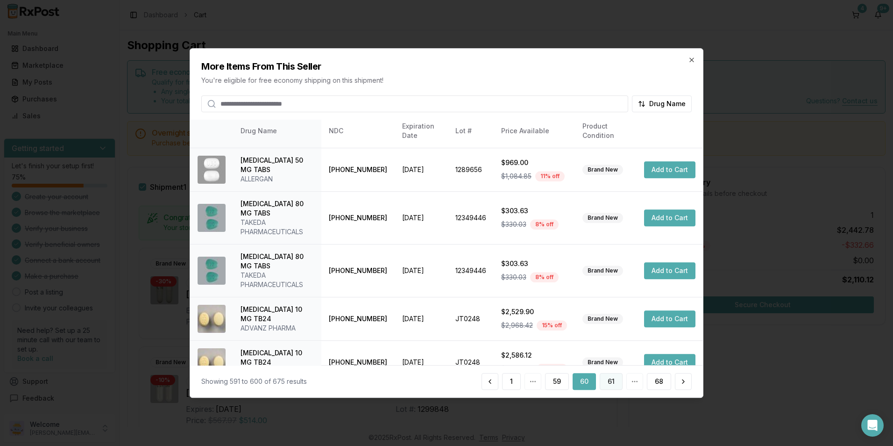
click at [613, 383] on button "61" at bounding box center [611, 381] width 23 height 17
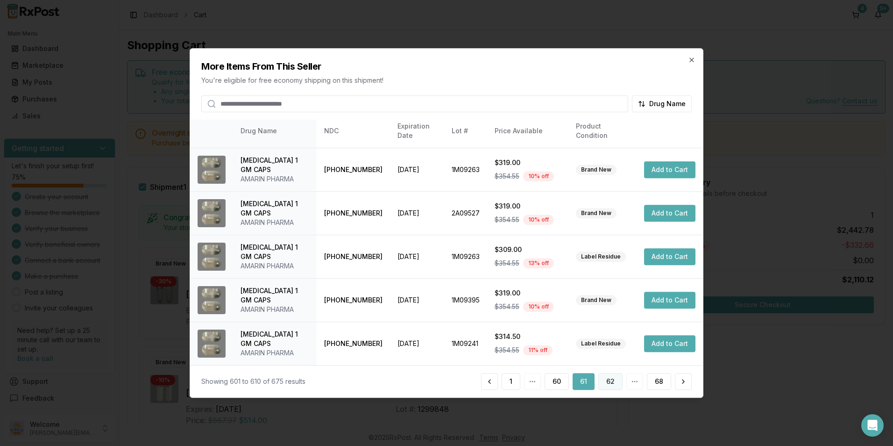
click at [602, 383] on button "62" at bounding box center [611, 381] width 24 height 17
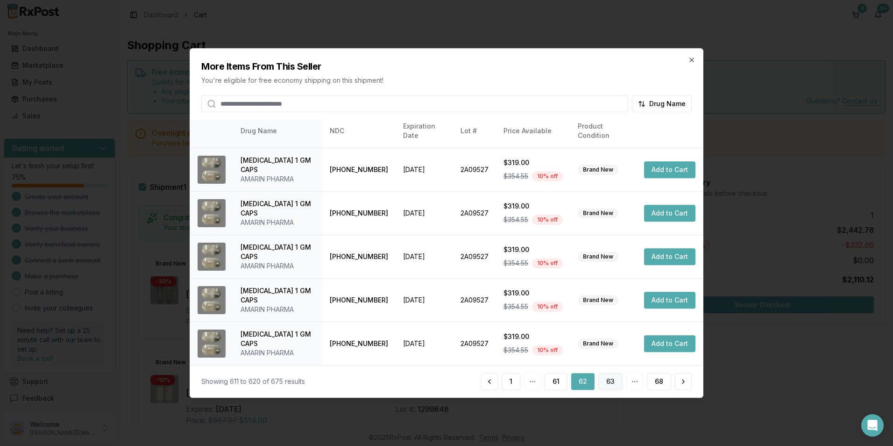
click at [607, 383] on button "63" at bounding box center [611, 381] width 24 height 17
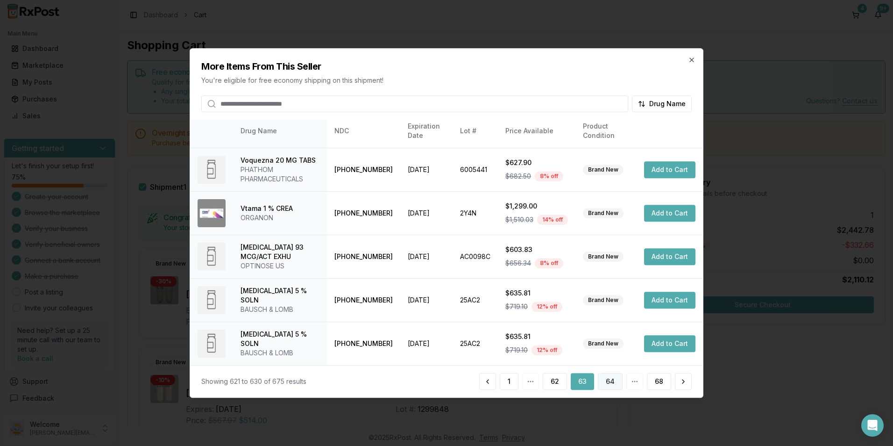
click at [604, 382] on button "64" at bounding box center [610, 381] width 25 height 17
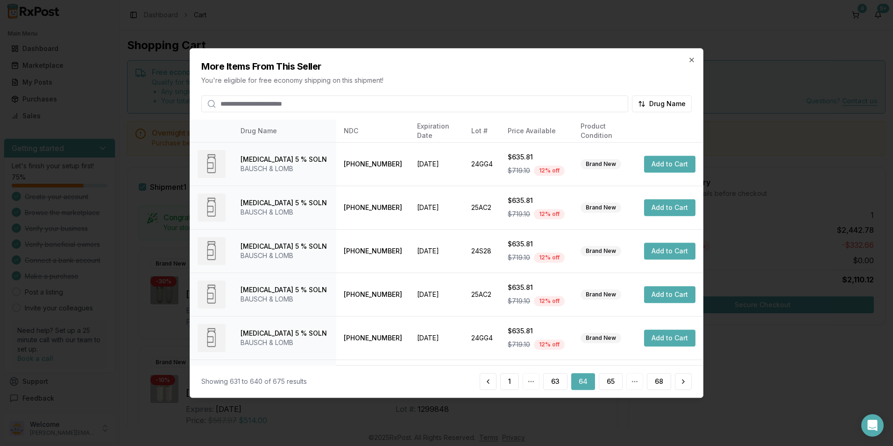
click at [580, 382] on button "64" at bounding box center [583, 381] width 24 height 17
click at [561, 384] on button "63" at bounding box center [555, 381] width 24 height 17
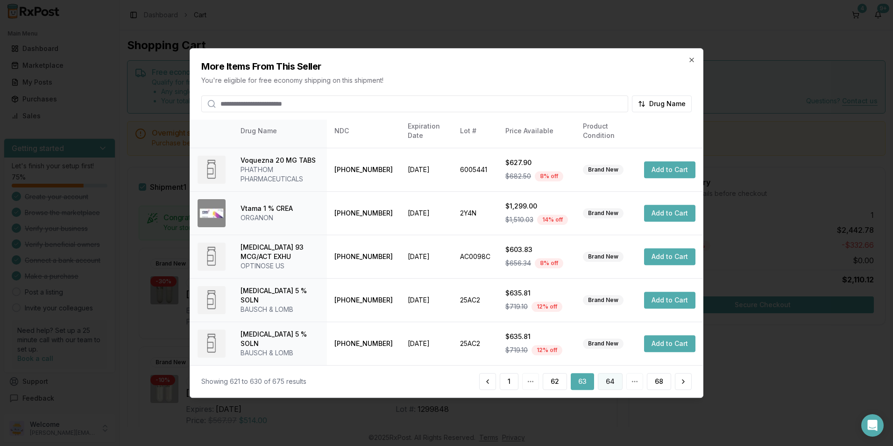
click at [607, 380] on button "64" at bounding box center [610, 381] width 25 height 17
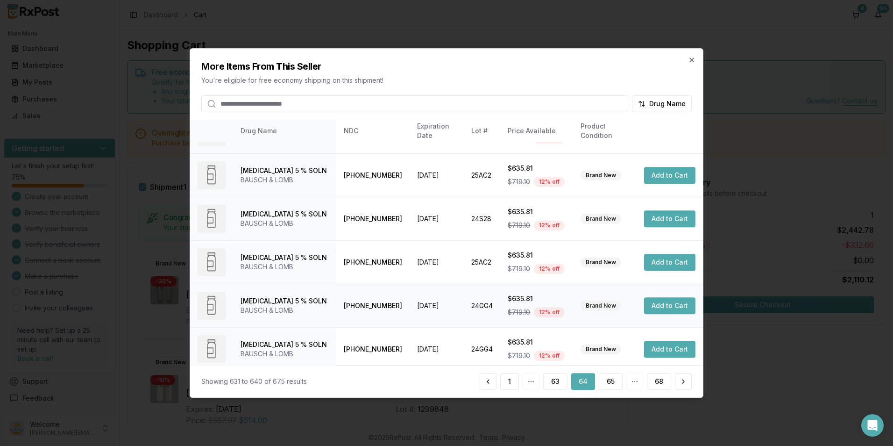
scroll to position [230, 0]
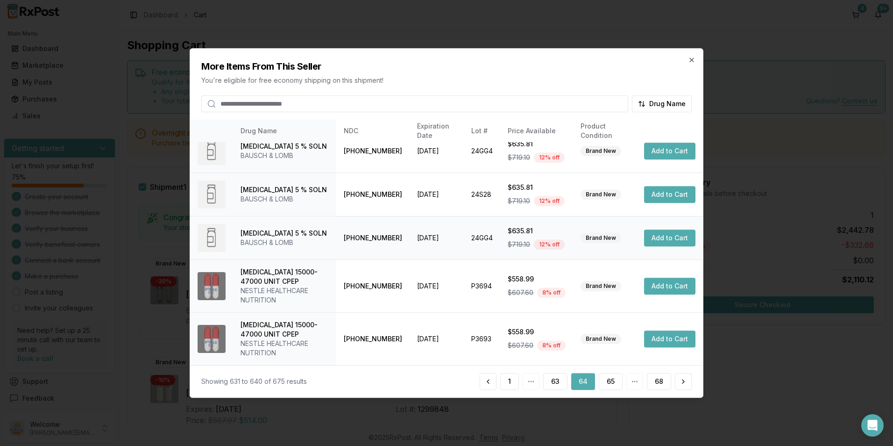
click at [665, 240] on button "Add to Cart" at bounding box center [669, 237] width 51 height 17
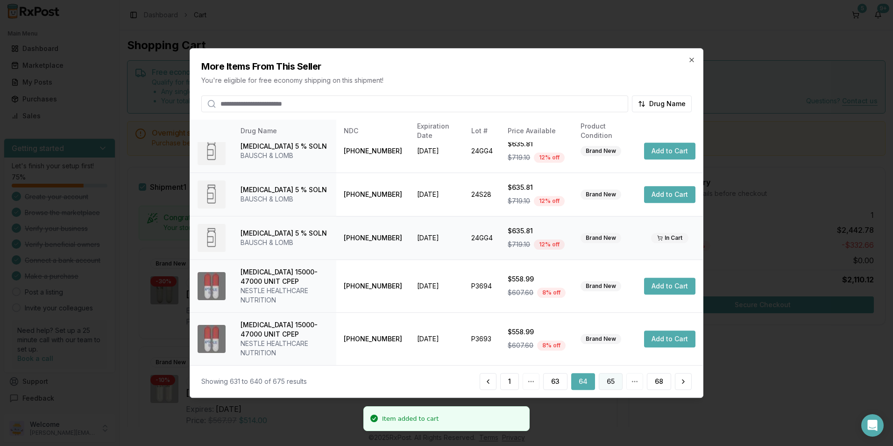
click at [612, 378] on button "65" at bounding box center [611, 381] width 24 height 17
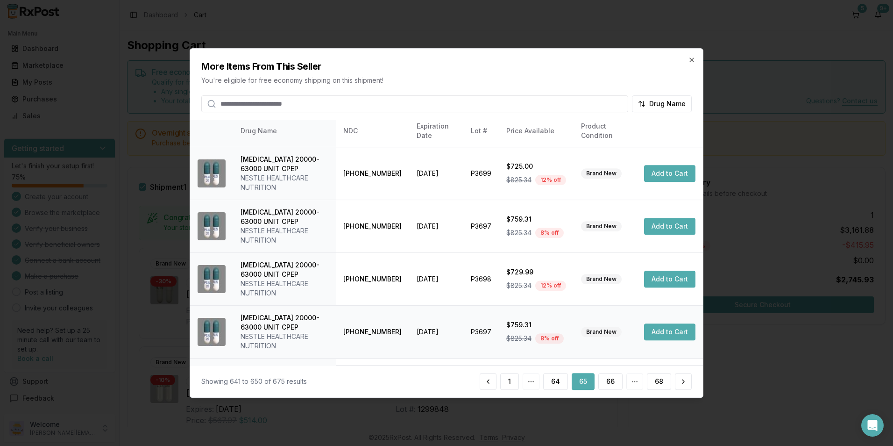
scroll to position [305, 0]
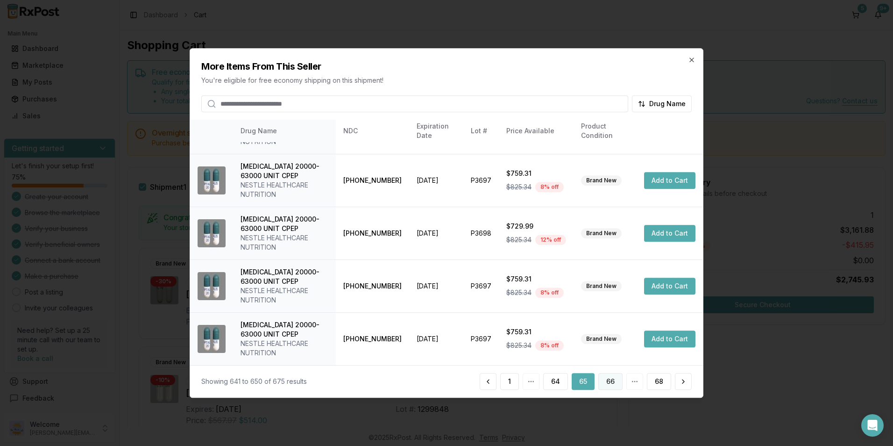
click at [606, 379] on button "66" at bounding box center [611, 381] width 24 height 17
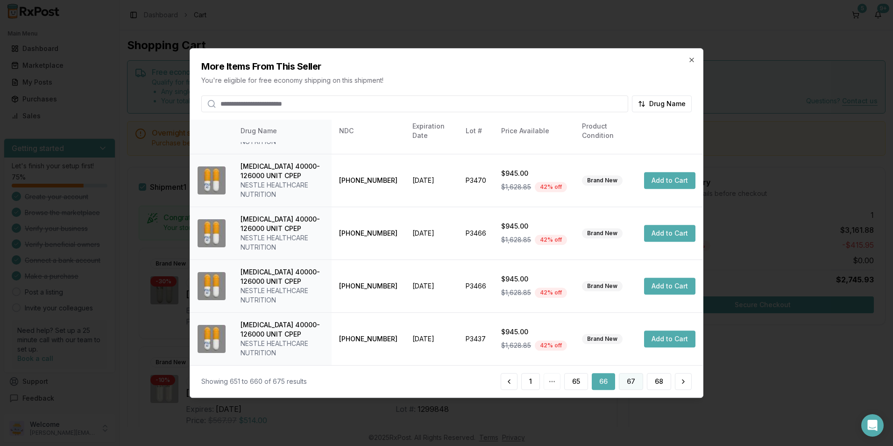
click at [629, 379] on button "67" at bounding box center [631, 381] width 24 height 17
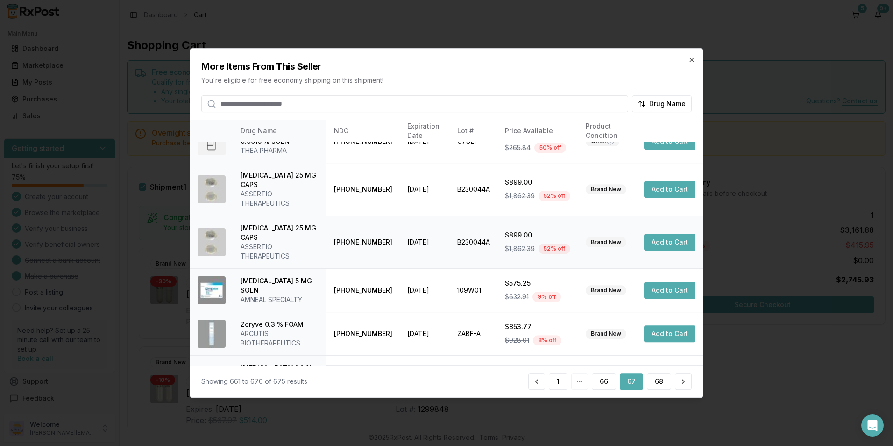
scroll to position [230, 0]
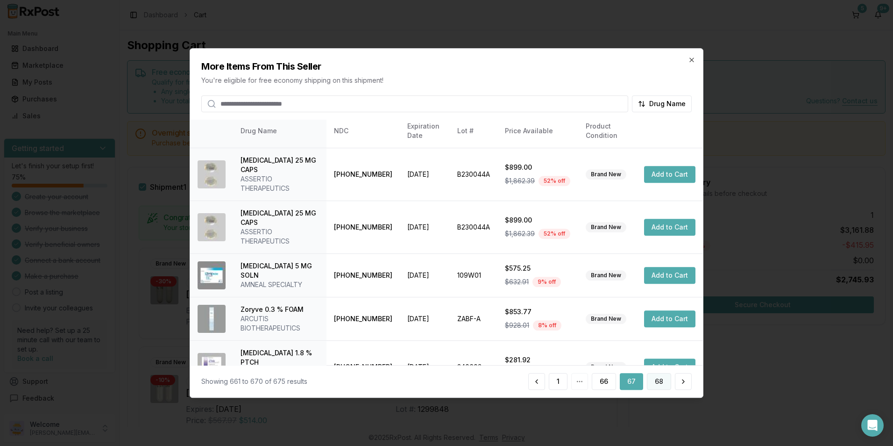
click at [656, 381] on button "68" at bounding box center [659, 381] width 24 height 17
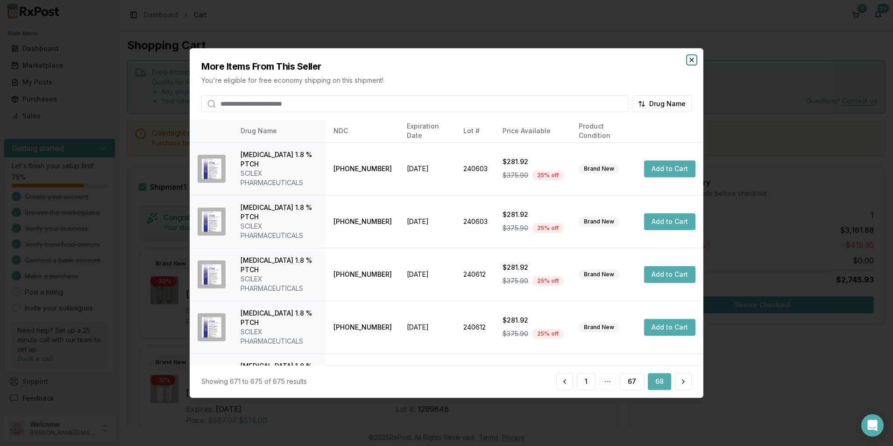
click at [692, 64] on icon "button" at bounding box center [691, 59] width 7 height 7
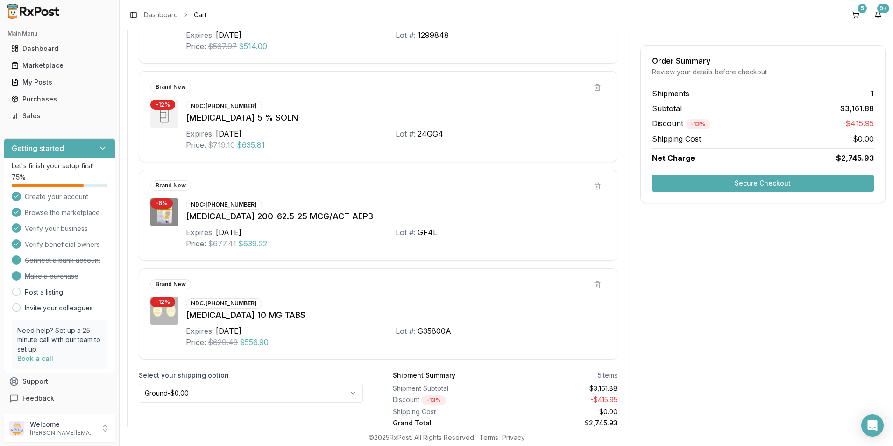
scroll to position [412, 0]
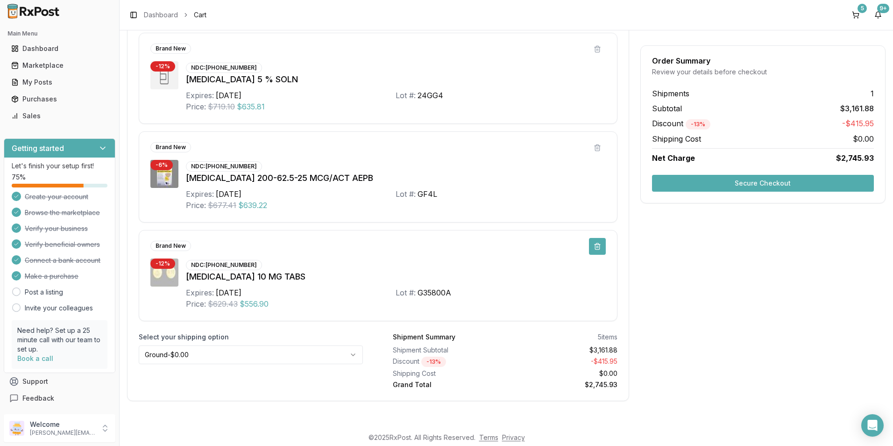
click at [592, 248] on button at bounding box center [597, 246] width 17 height 17
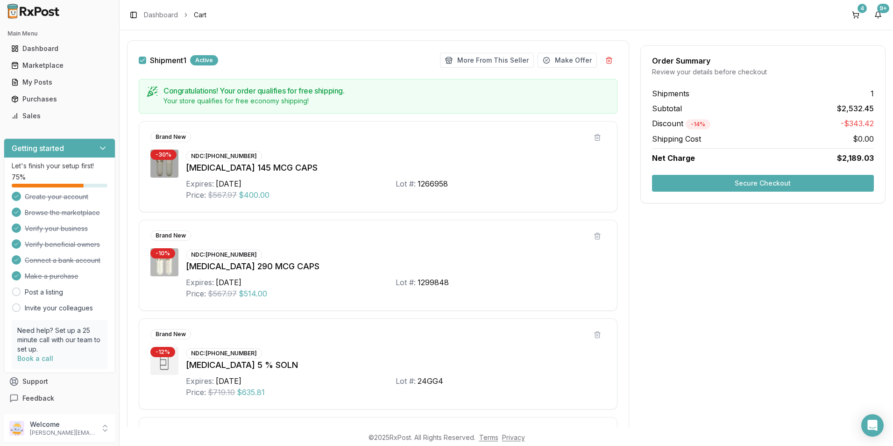
scroll to position [33, 0]
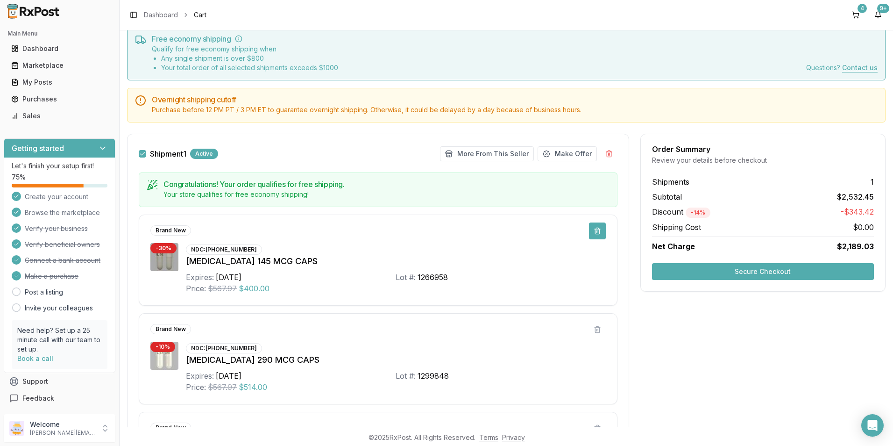
click at [599, 231] on button at bounding box center [597, 230] width 17 height 17
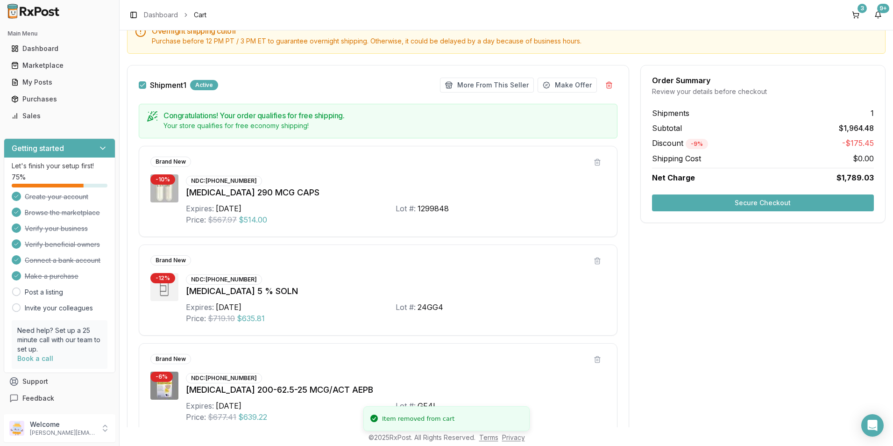
scroll to position [215, 0]
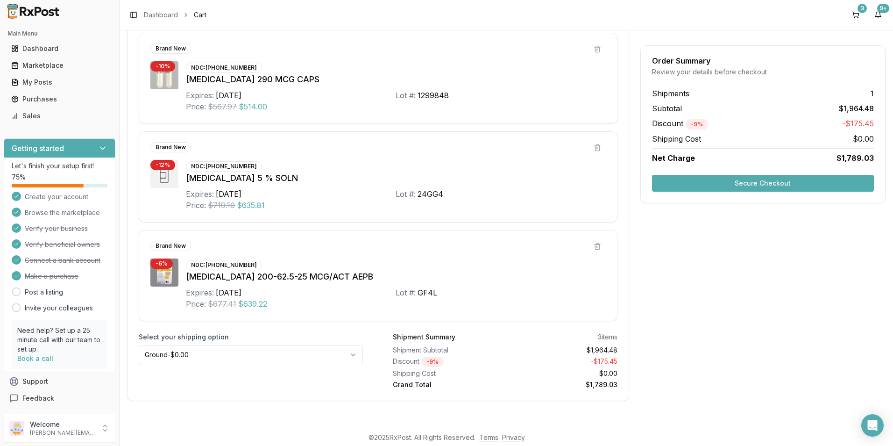
click at [694, 187] on button "Secure Checkout" at bounding box center [763, 183] width 222 height 17
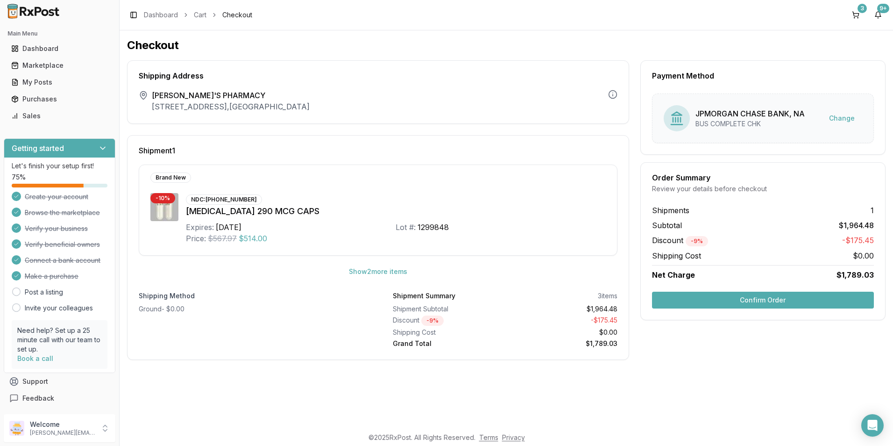
click at [680, 300] on button "Confirm Order" at bounding box center [763, 300] width 222 height 17
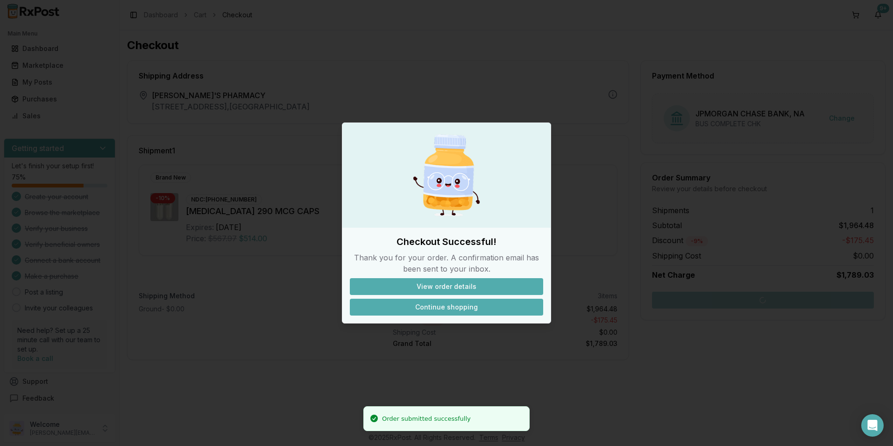
click at [447, 309] on button "Continue shopping" at bounding box center [446, 307] width 193 height 17
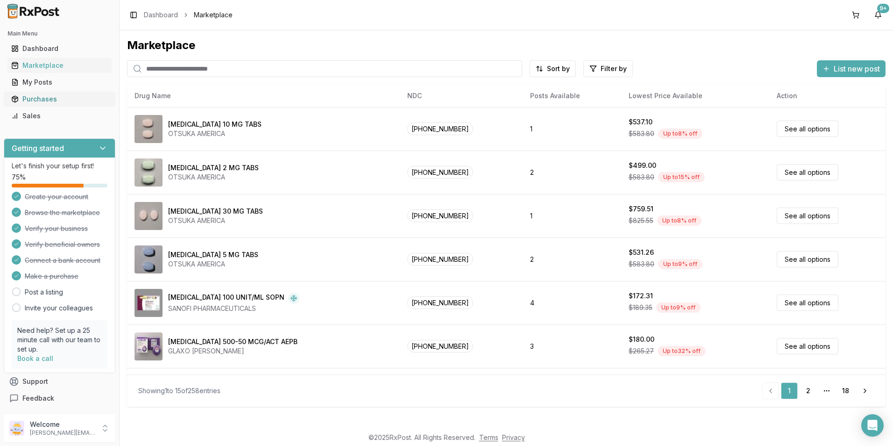
click at [50, 97] on div "Purchases" at bounding box center [59, 98] width 97 height 9
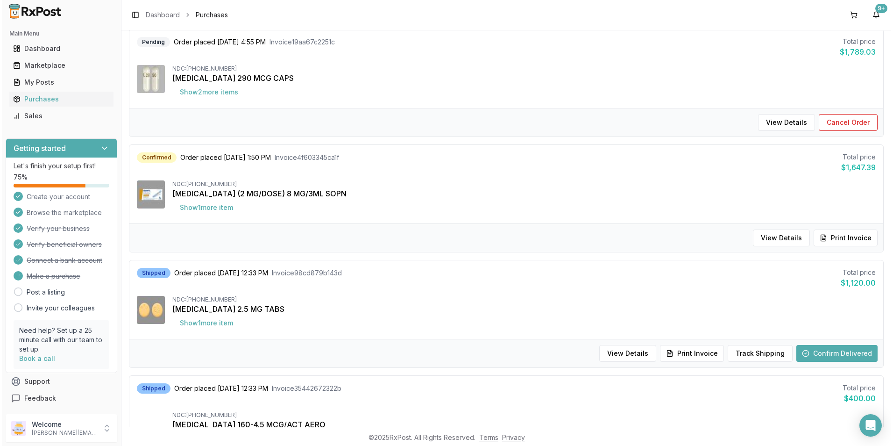
scroll to position [234, 0]
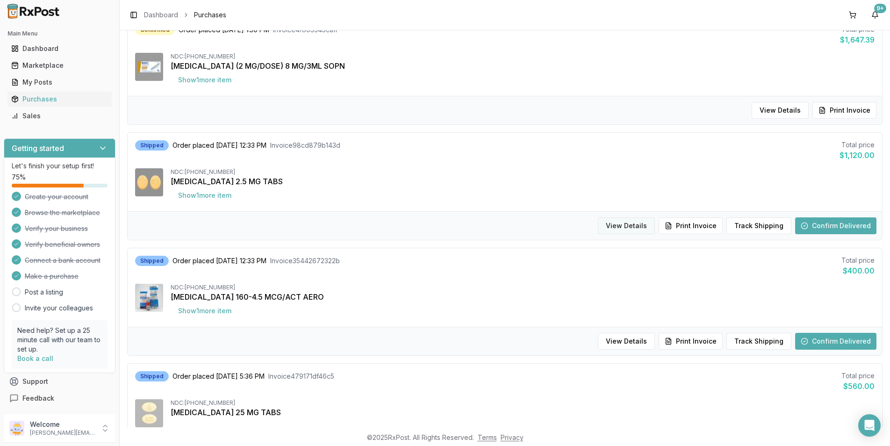
click at [635, 230] on button "View Details" at bounding box center [626, 225] width 57 height 17
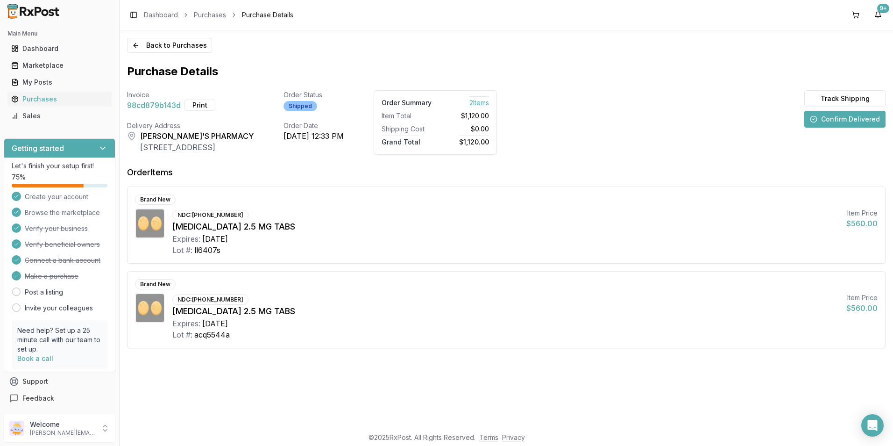
click at [837, 115] on button "Confirm Delivered" at bounding box center [845, 119] width 81 height 17
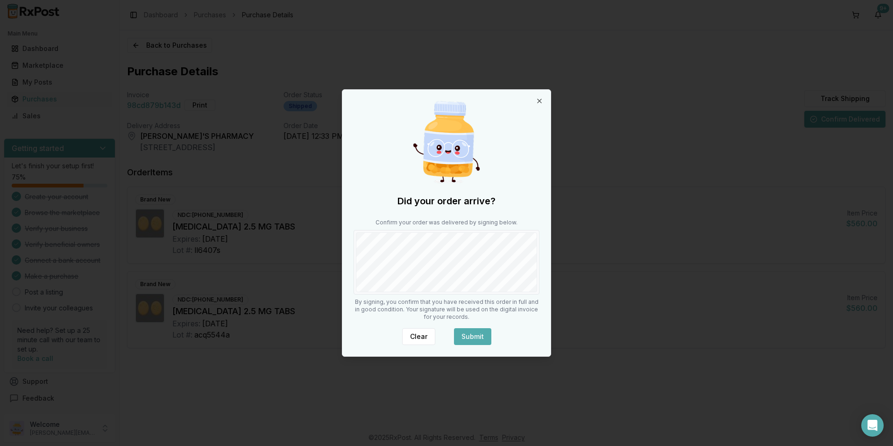
click at [480, 335] on button "Submit" at bounding box center [472, 336] width 37 height 17
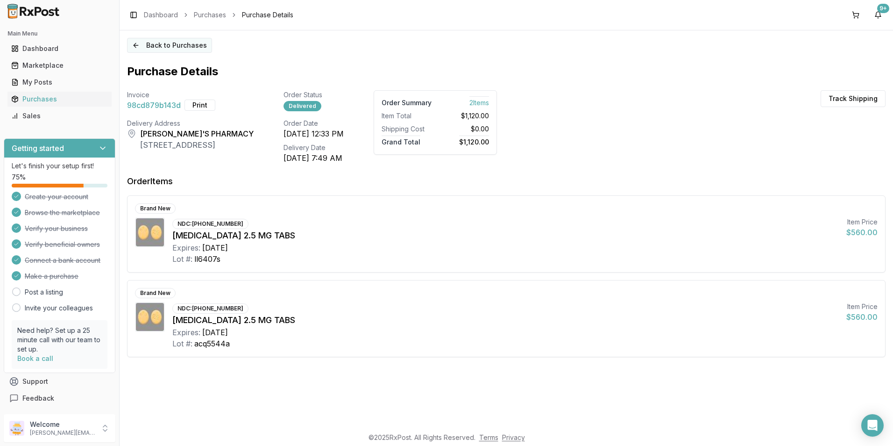
click at [151, 47] on button "Back to Purchases" at bounding box center [169, 45] width 85 height 15
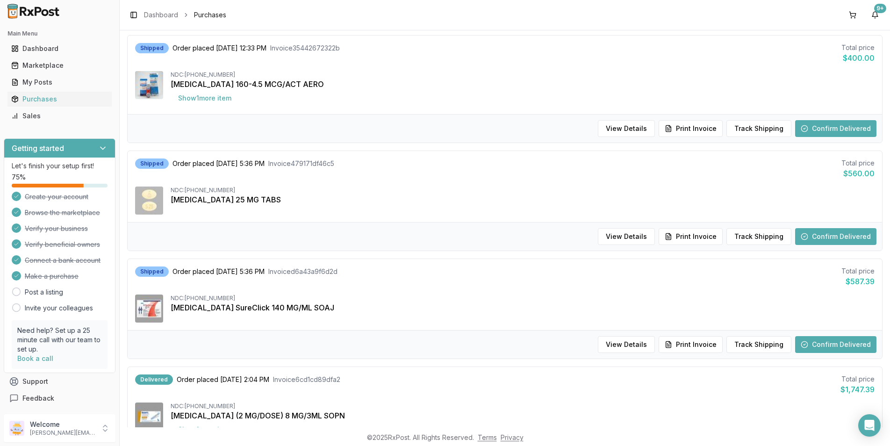
scroll to position [467, 0]
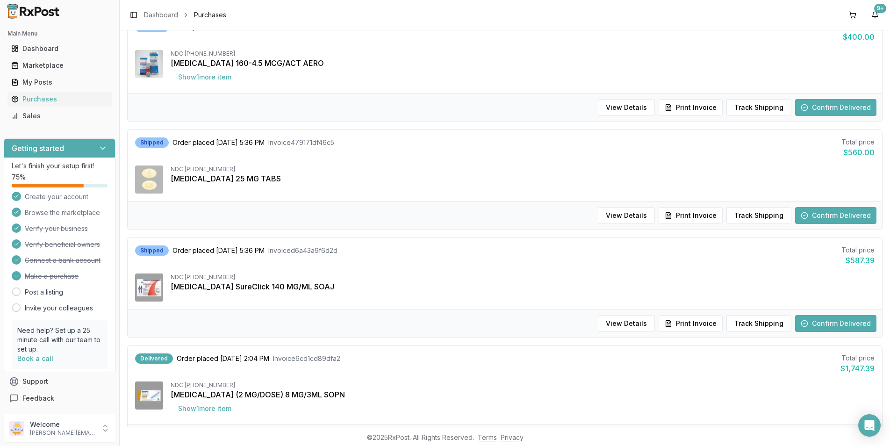
click at [824, 325] on button "Confirm Delivered" at bounding box center [835, 323] width 81 height 17
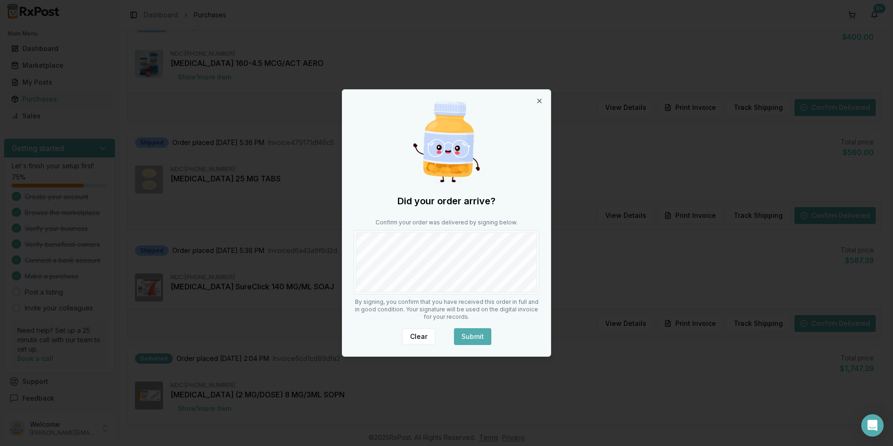
click at [476, 330] on button "Submit" at bounding box center [472, 336] width 37 height 17
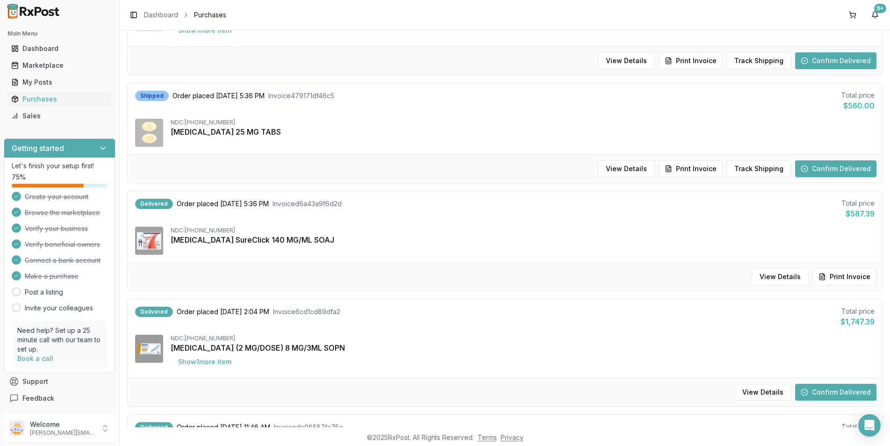
scroll to position [421, 0]
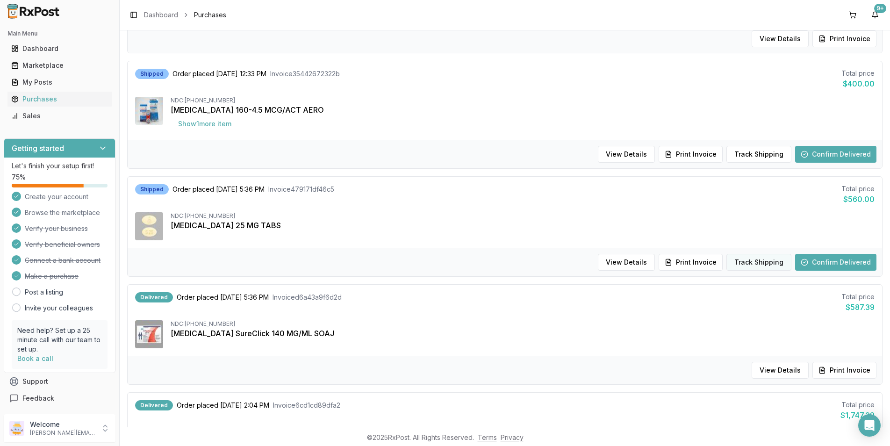
click at [747, 262] on button "Track Shipping" at bounding box center [758, 262] width 65 height 17
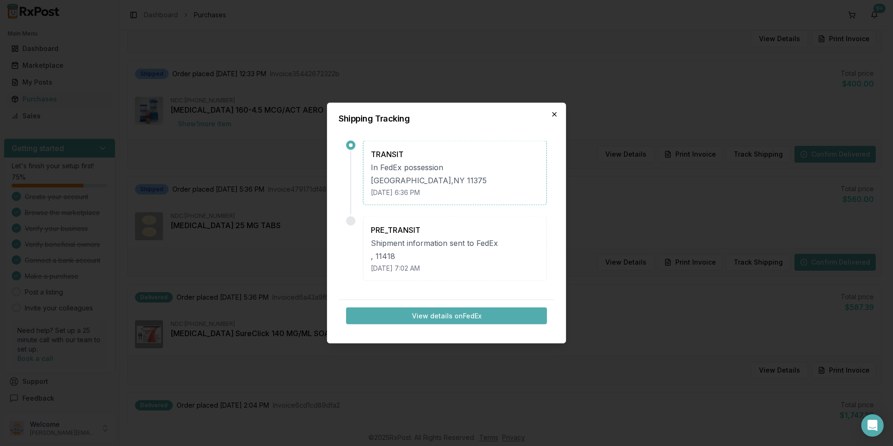
click at [556, 114] on icon "button" at bounding box center [554, 114] width 7 height 7
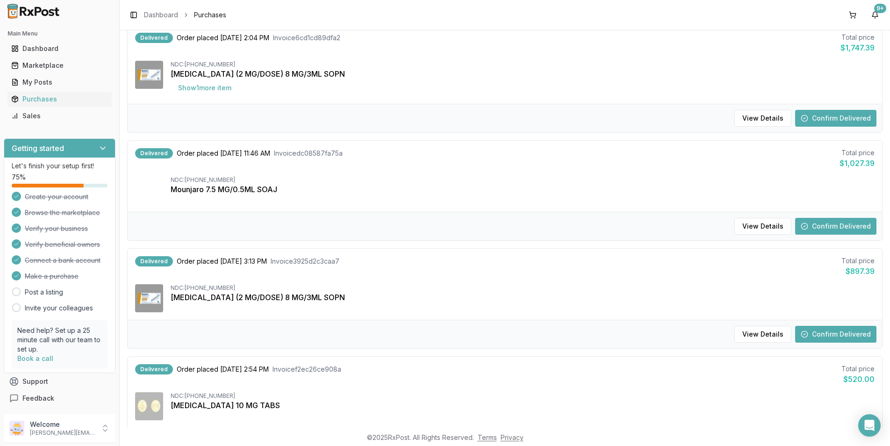
scroll to position [864, 0]
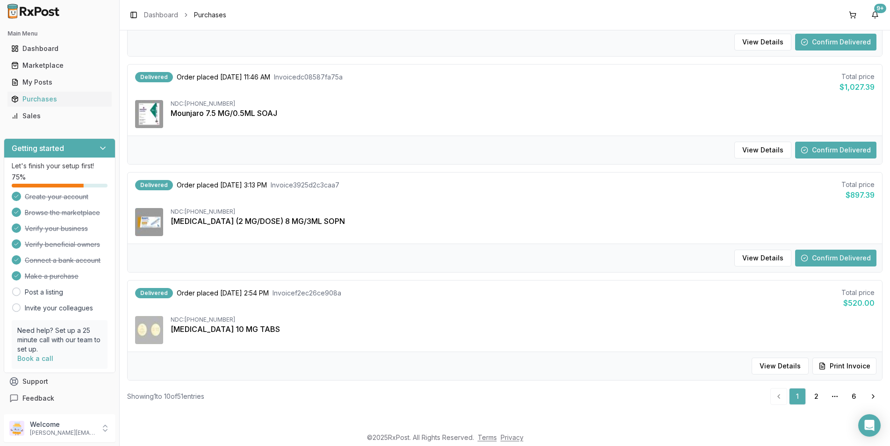
click at [821, 258] on button "Confirm Delivered" at bounding box center [835, 258] width 81 height 17
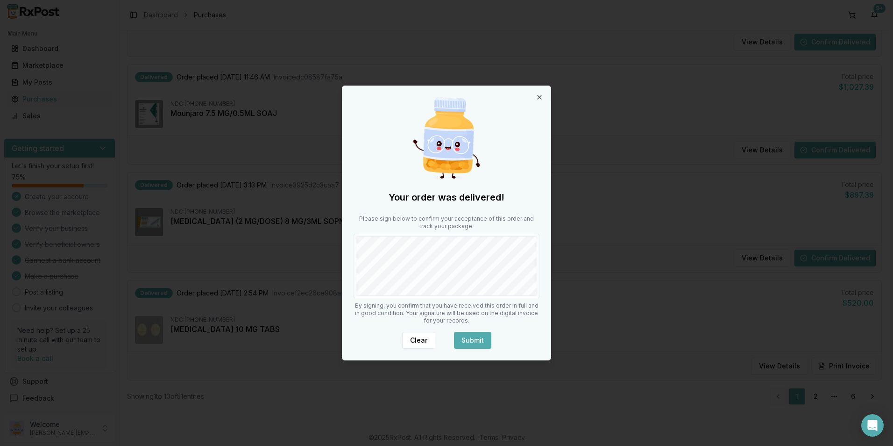
click at [472, 335] on button "Submit" at bounding box center [472, 340] width 37 height 17
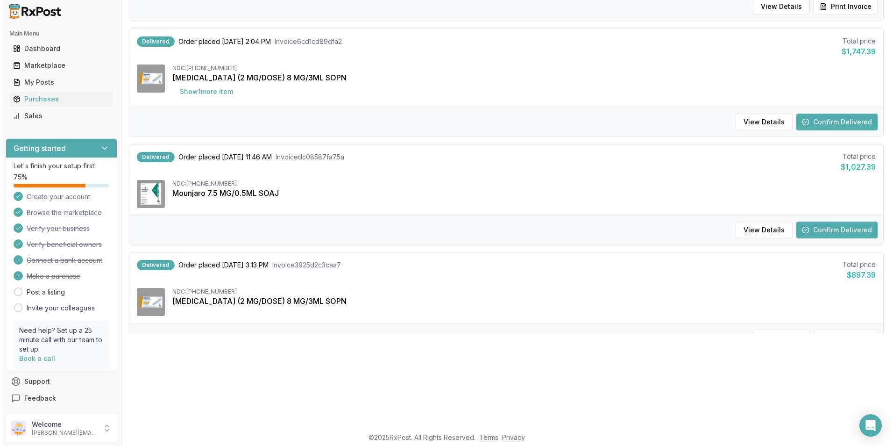
scroll to position [677, 0]
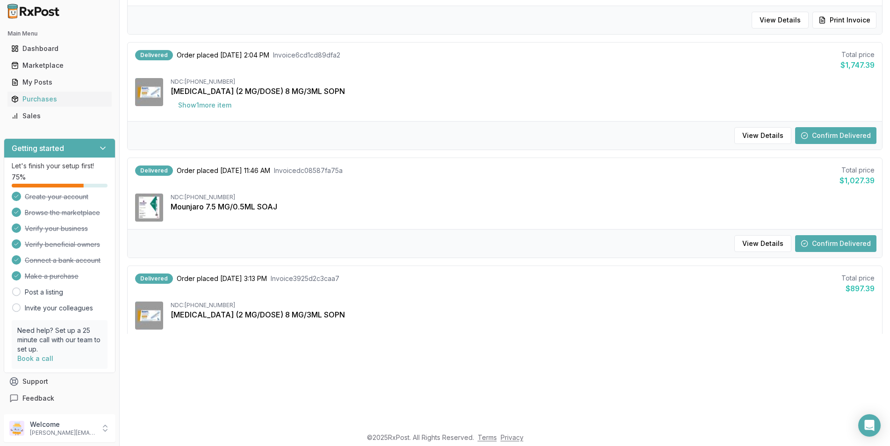
click at [844, 247] on button "Confirm Delivered" at bounding box center [835, 243] width 81 height 17
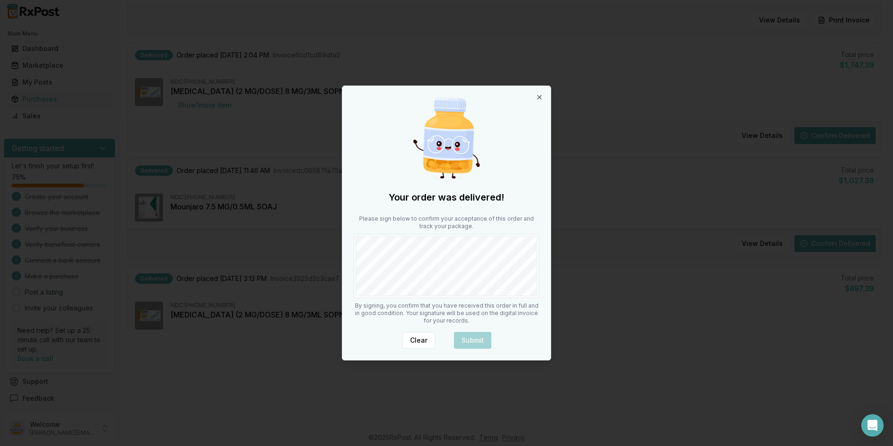
click at [338, 258] on body "Main Menu Dashboard Marketplace My Posts Purchases Sales Getting started Let's …" at bounding box center [445, 130] width 890 height 446
drag, startPoint x: 469, startPoint y: 345, endPoint x: 471, endPoint y: 341, distance: 4.9
click at [470, 343] on button "Submit" at bounding box center [472, 340] width 37 height 17
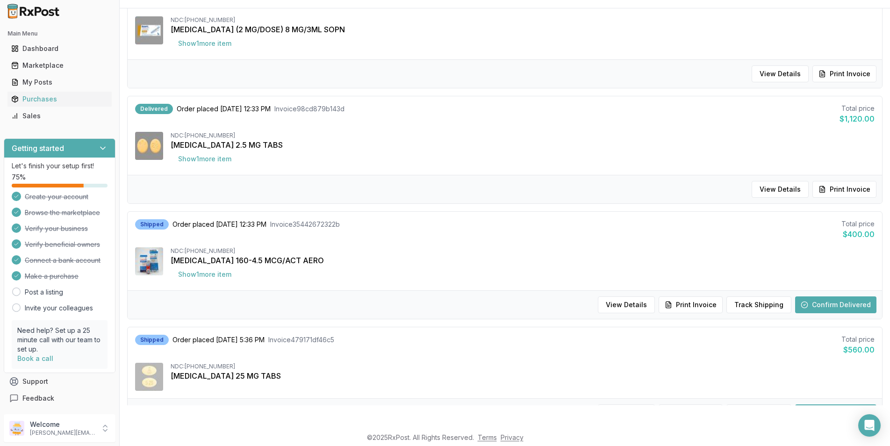
scroll to position [374, 0]
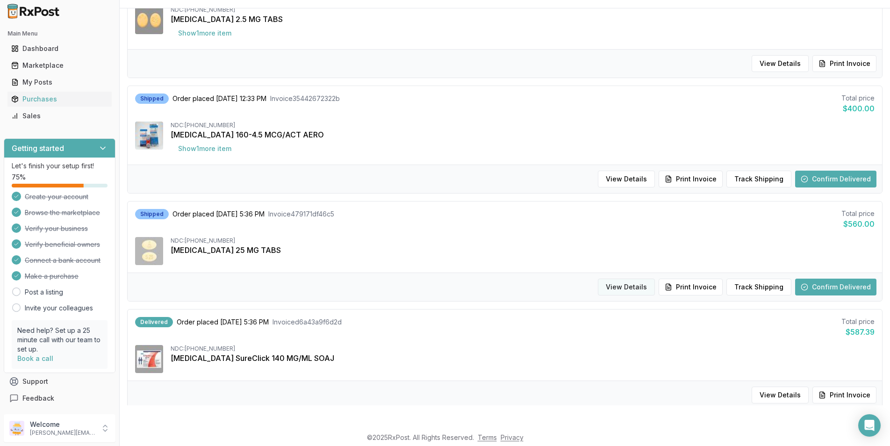
click at [622, 289] on button "View Details" at bounding box center [626, 286] width 57 height 17
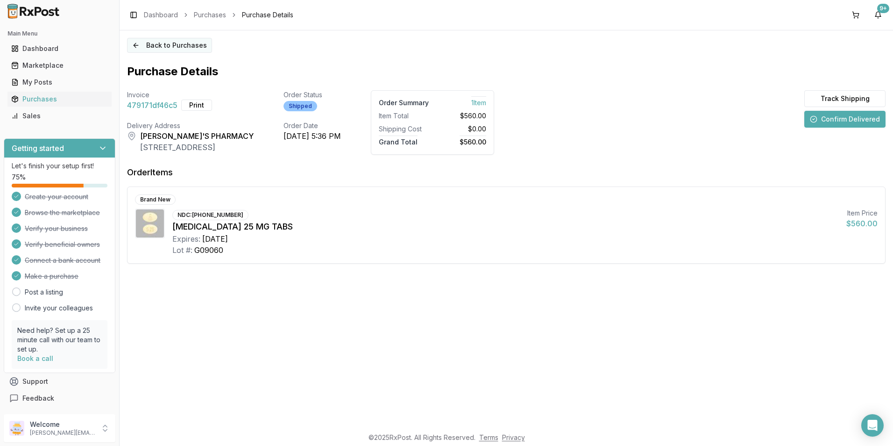
click at [135, 46] on button "Back to Purchases" at bounding box center [169, 45] width 85 height 15
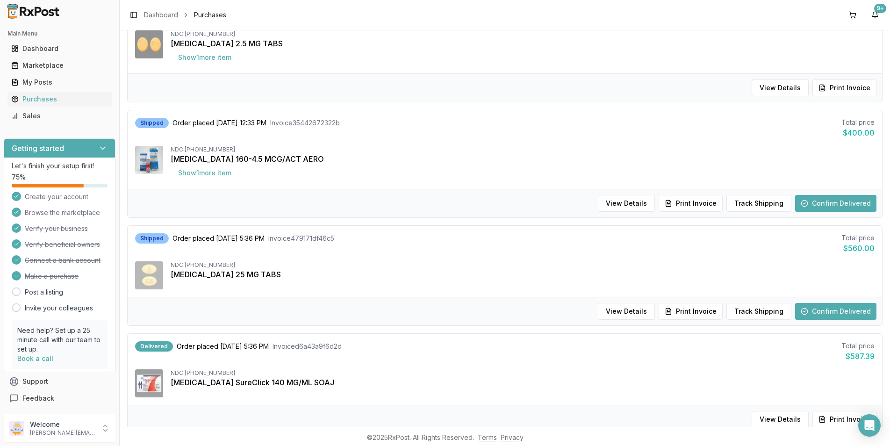
scroll to position [374, 0]
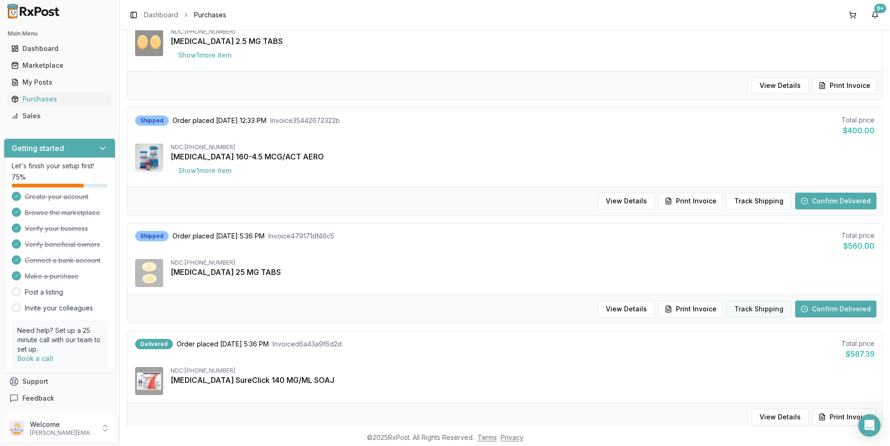
click at [748, 311] on button "Track Shipping" at bounding box center [758, 308] width 65 height 17
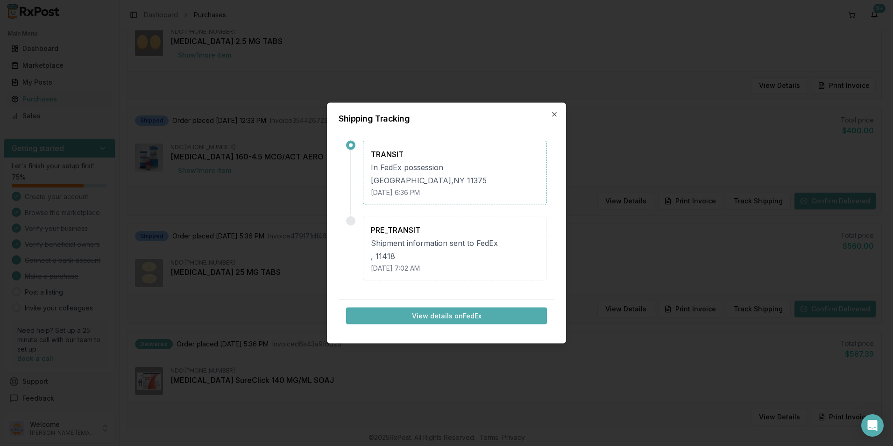
click at [550, 117] on h2 "Shipping Tracking" at bounding box center [447, 118] width 216 height 8
click at [551, 114] on icon "button" at bounding box center [554, 114] width 7 height 7
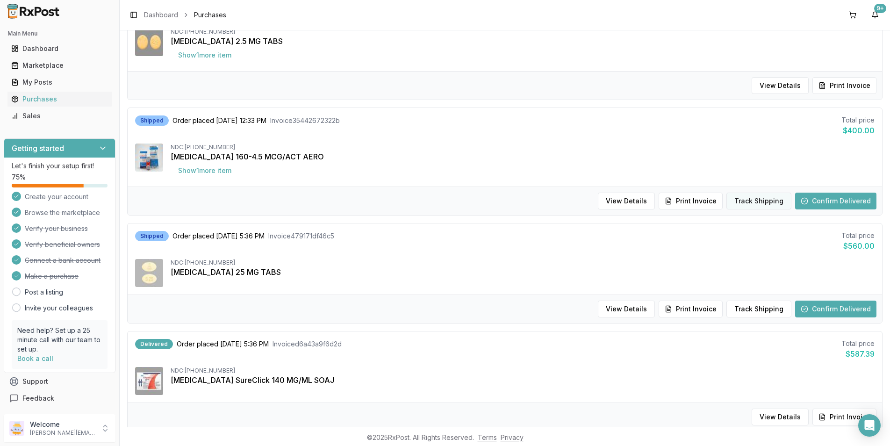
click at [739, 205] on button "Track Shipping" at bounding box center [758, 201] width 65 height 17
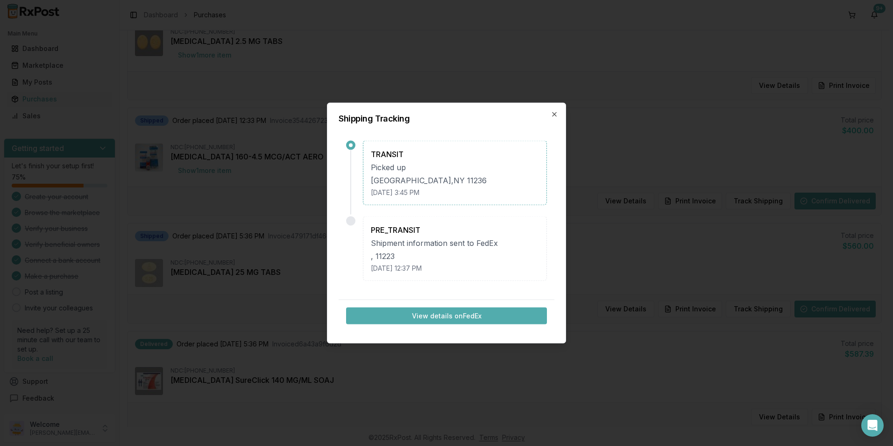
click at [555, 118] on div "Shipping Tracking TRANSIT Picked up [GEOGRAPHIC_DATA] [DATE] 3:45 PM PRE_TRANSI…" at bounding box center [446, 223] width 239 height 241
click at [555, 115] on icon "button" at bounding box center [554, 114] width 7 height 7
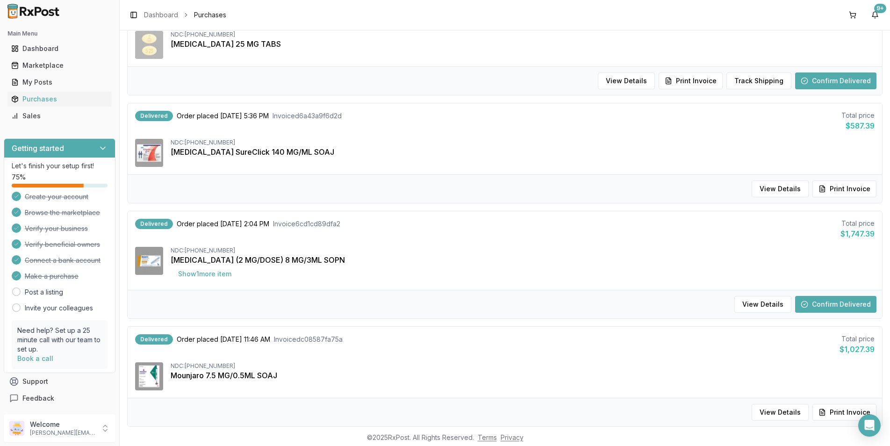
scroll to position [607, 0]
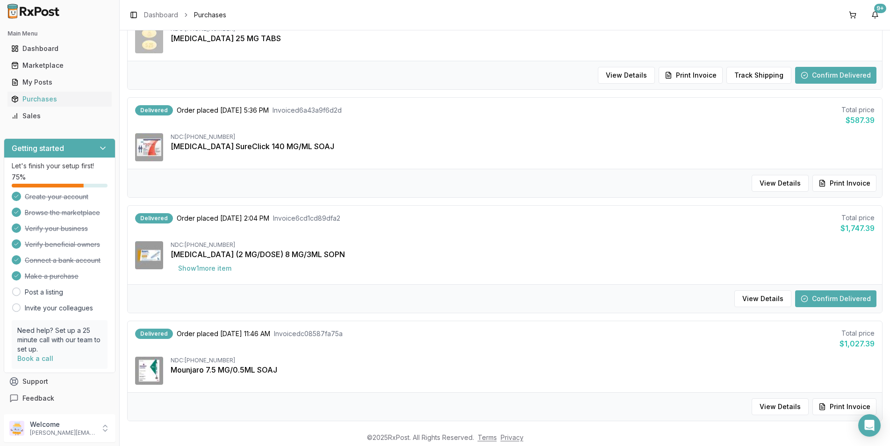
click at [840, 300] on button "Confirm Delivered" at bounding box center [835, 298] width 81 height 17
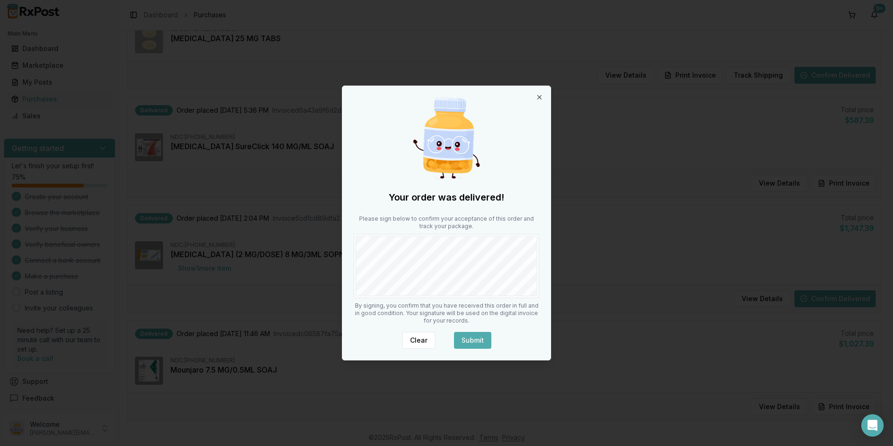
click at [483, 336] on button "Submit" at bounding box center [472, 340] width 37 height 17
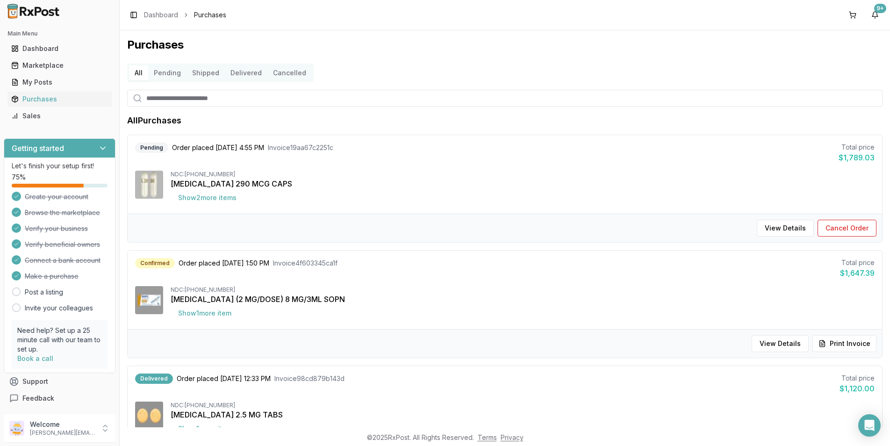
scroll to position [0, 0]
